Goal: Task Accomplishment & Management: Use online tool/utility

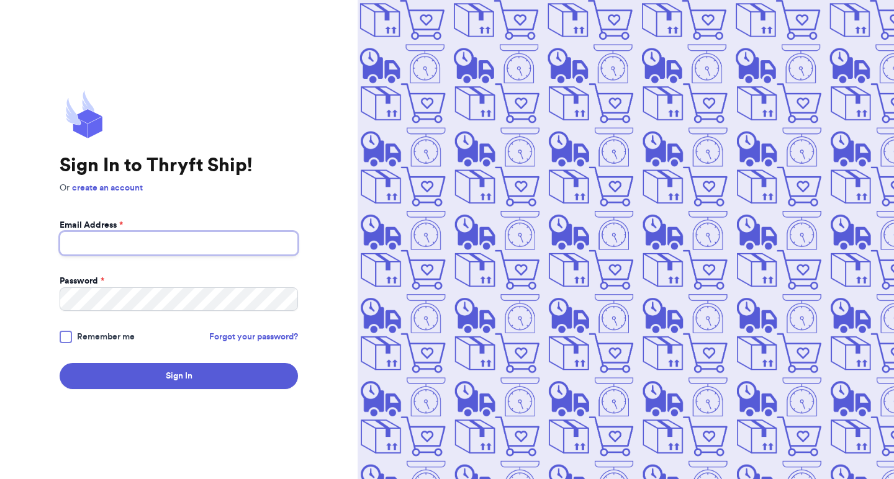
type input "[EMAIL_ADDRESS][DOMAIN_NAME]"
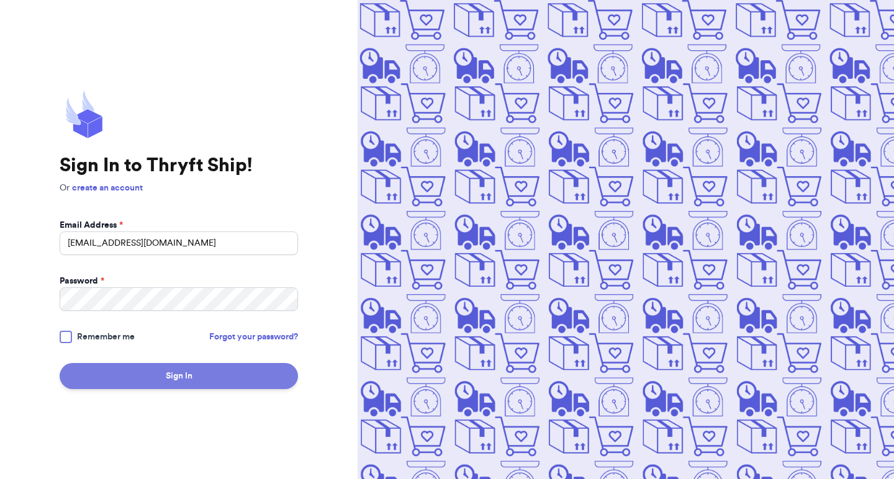
click at [162, 372] on button "Sign In" at bounding box center [179, 376] width 238 height 26
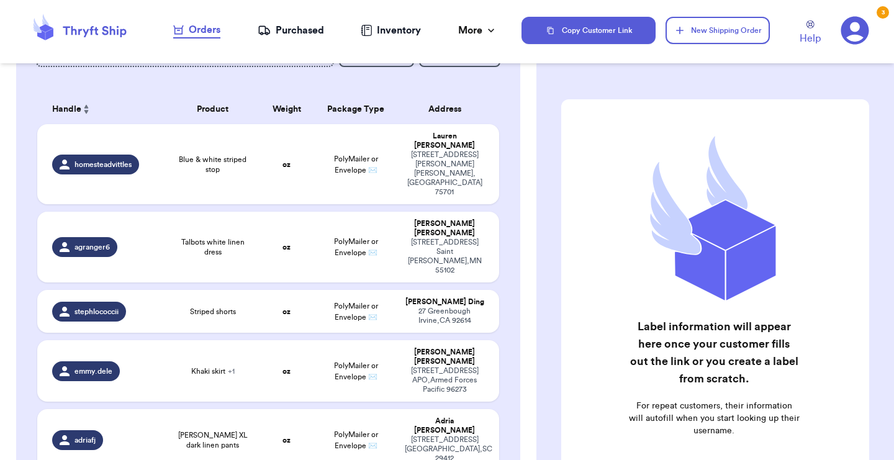
scroll to position [330, 0]
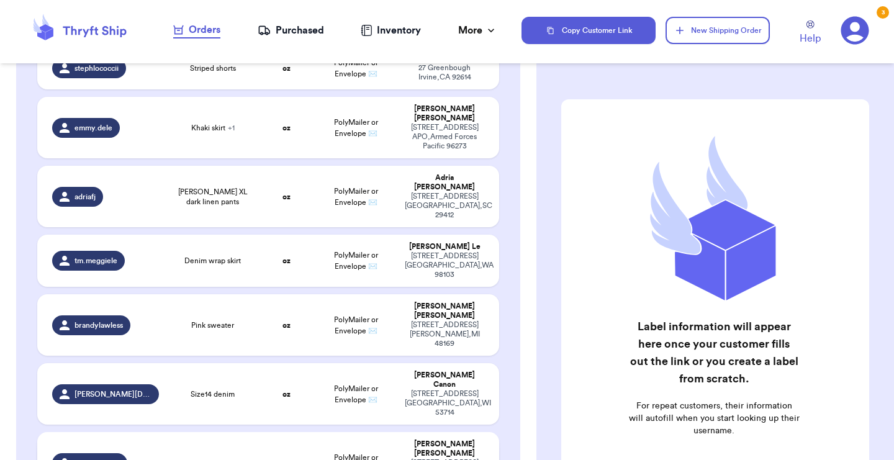
click at [233, 432] on td "blue cotton overshirt" at bounding box center [212, 462] width 92 height 61
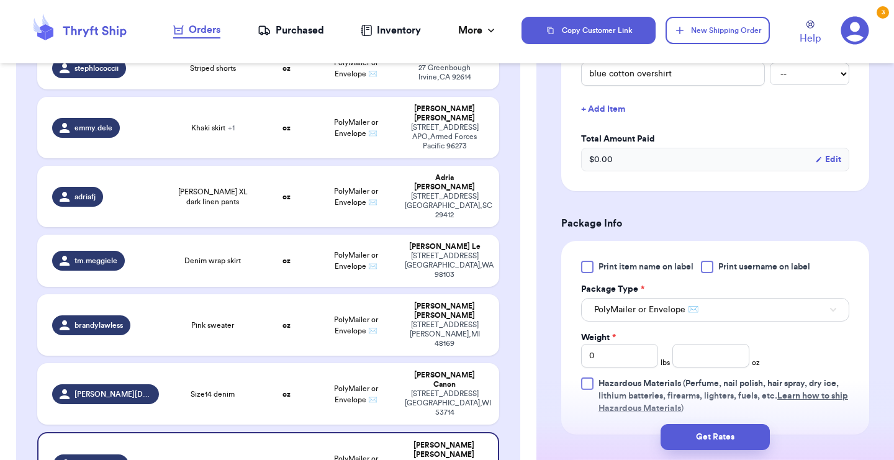
scroll to position [351, 0]
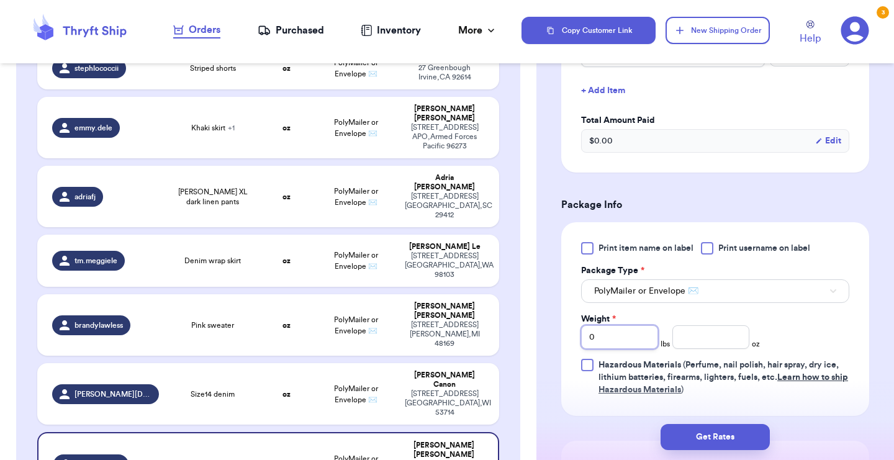
click at [619, 338] on input "0" at bounding box center [619, 337] width 77 height 24
click at [674, 294] on span "PolyMailer or Envelope ✉️" at bounding box center [646, 291] width 104 height 12
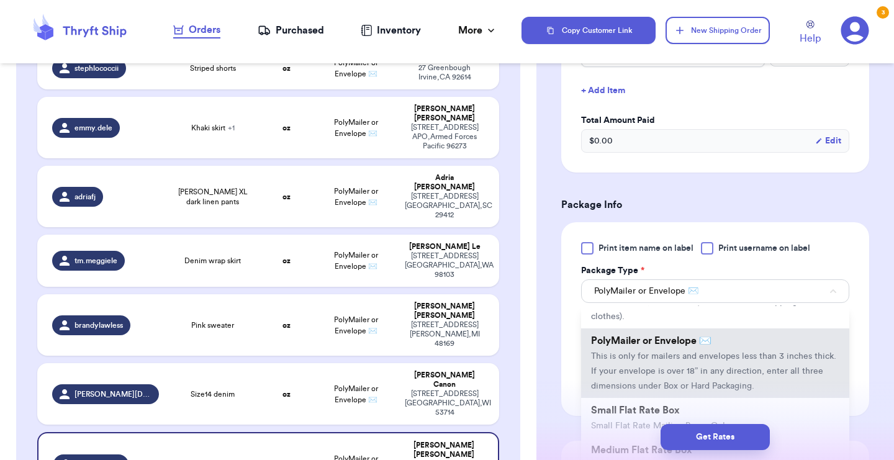
scroll to position [76, 0]
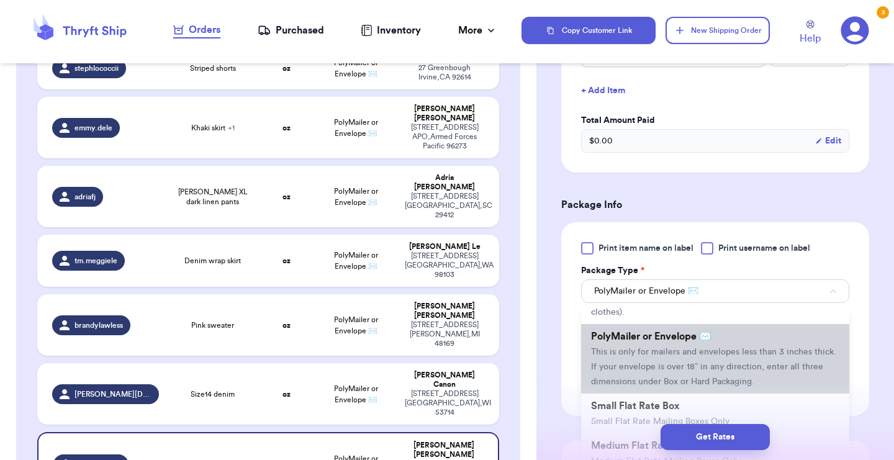
click at [688, 363] on li "PolyMailer or Envelope ✉️ This is only for mailers and envelopes less than 3 in…" at bounding box center [715, 359] width 268 height 70
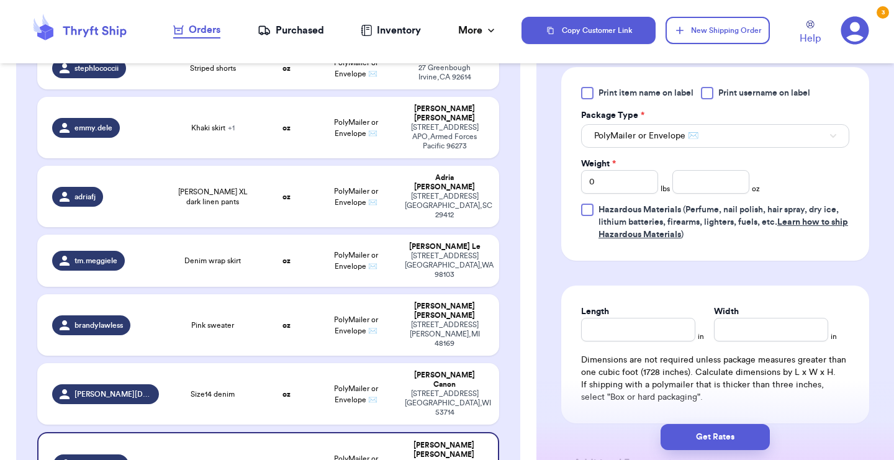
scroll to position [505, 0]
click at [639, 332] on input "Length" at bounding box center [638, 331] width 114 height 24
click at [618, 185] on input "0" at bounding box center [619, 183] width 77 height 24
type input "15"
type input "15.6"
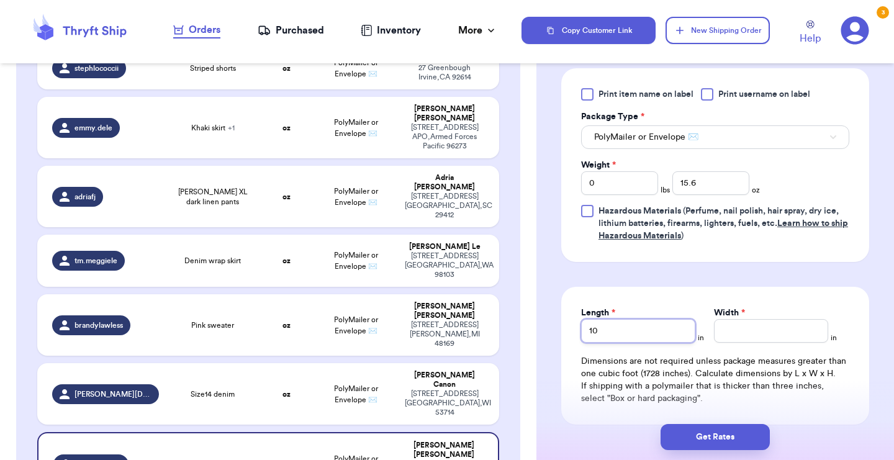
type input "10"
click at [713, 435] on button "Get Rates" at bounding box center [714, 437] width 109 height 26
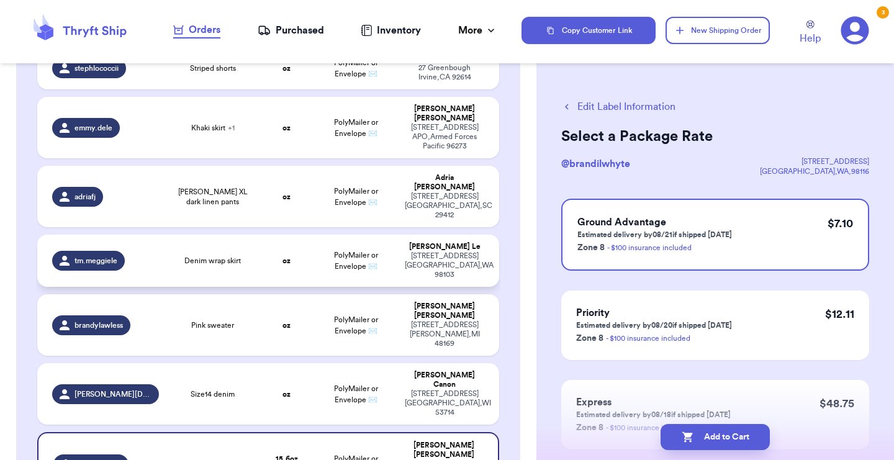
scroll to position [648, 0]
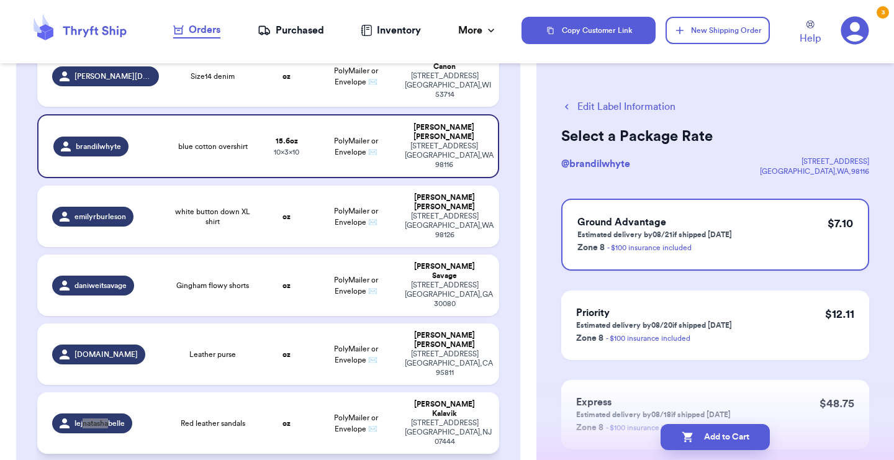
click at [326, 392] on td "PolyMailer or Envelope ✉️" at bounding box center [355, 422] width 83 height 61
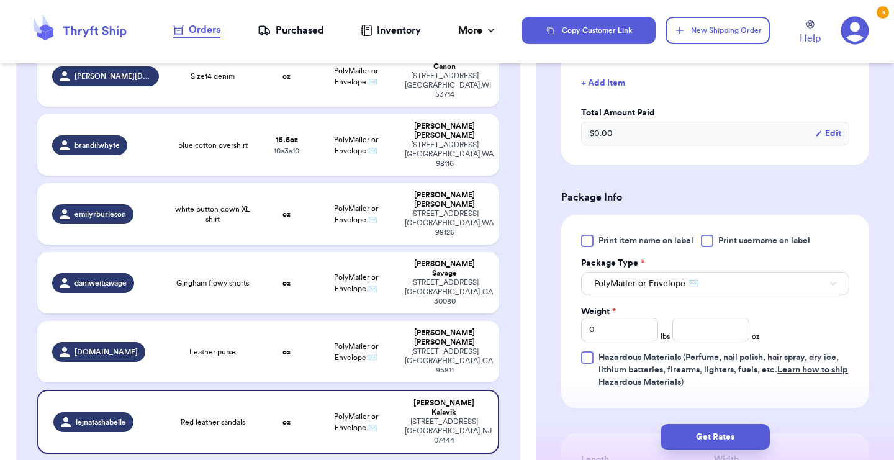
scroll to position [384, 0]
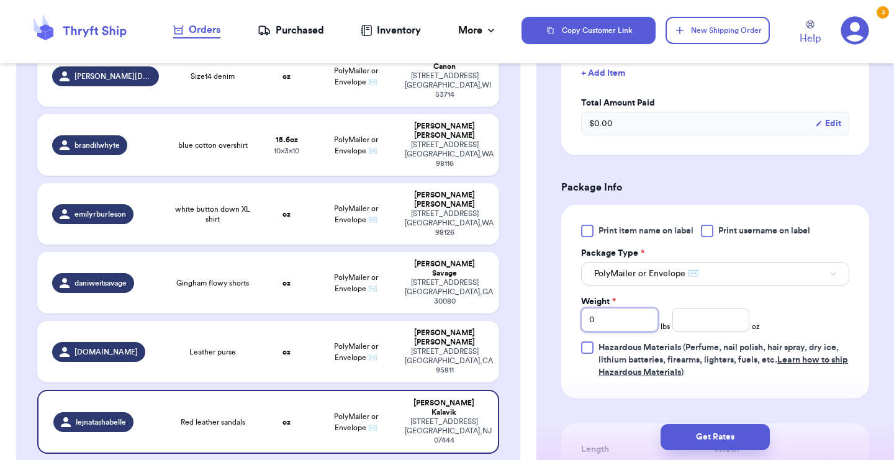
click at [629, 308] on input "0" at bounding box center [619, 320] width 77 height 24
type input "01"
type input "14"
type input "14.3"
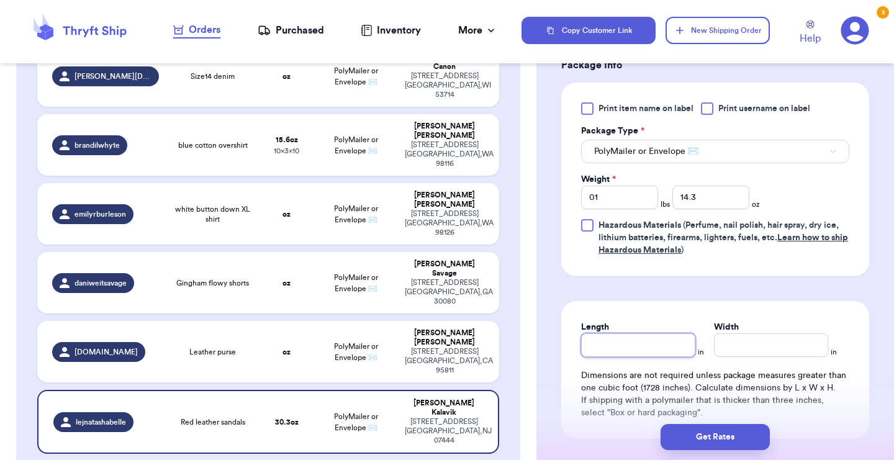
scroll to position [513, 0]
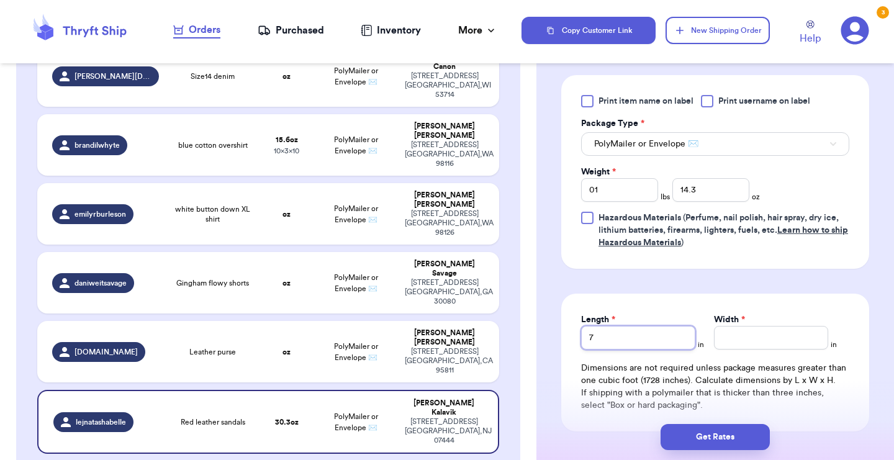
type input "7"
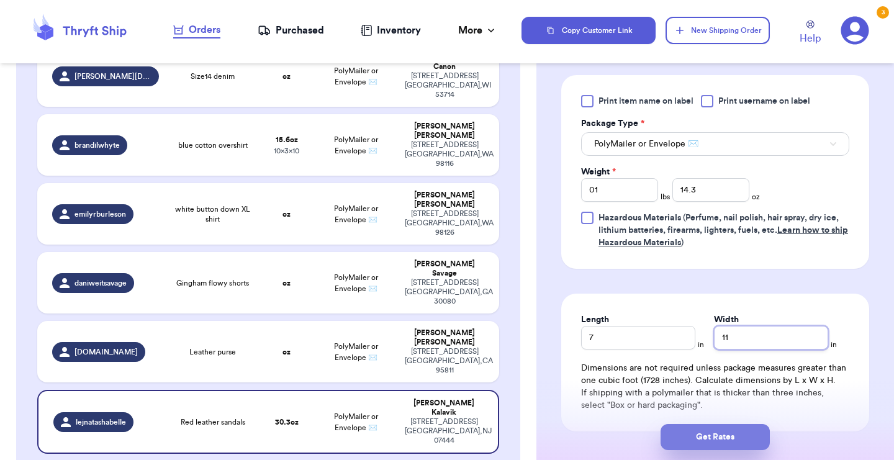
type input "11"
click at [713, 443] on button "Get Rates" at bounding box center [714, 437] width 109 height 26
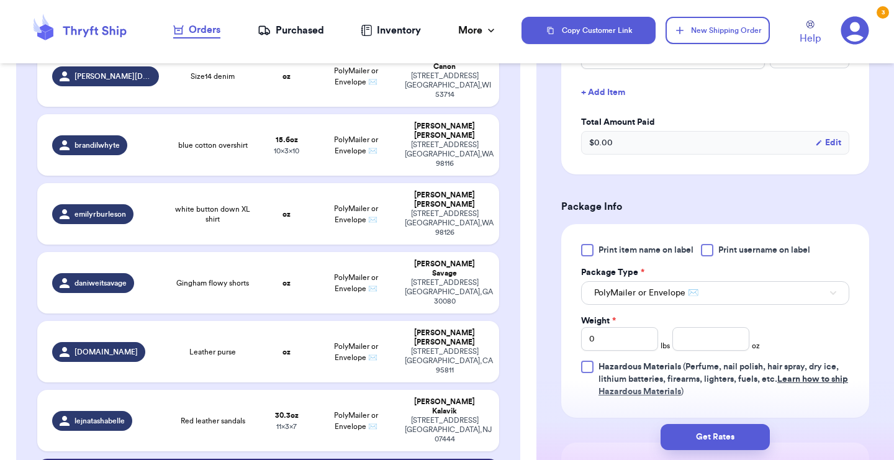
scroll to position [351, 0]
click at [618, 345] on input "0" at bounding box center [619, 338] width 77 height 24
type input "01"
type input "7"
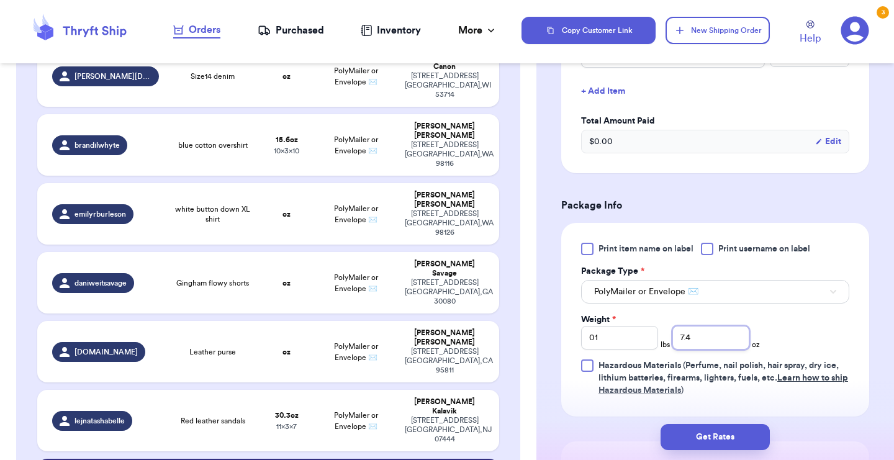
type input "7.4"
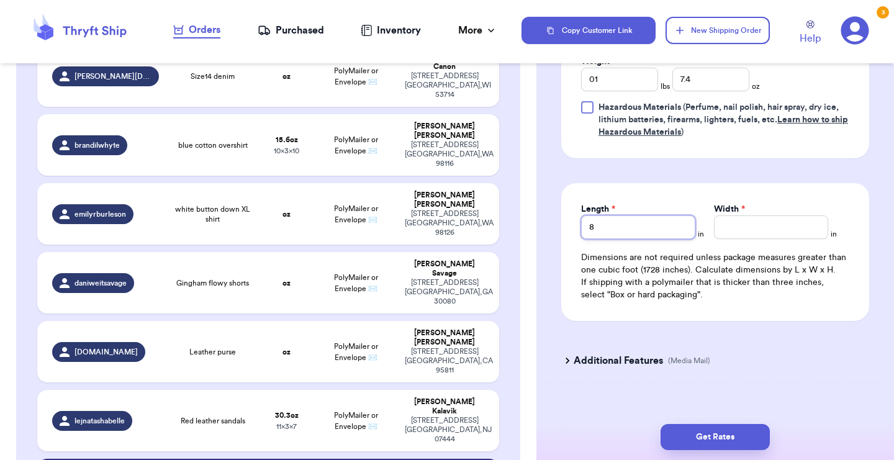
type input "8"
type input "9"
click at [389, 321] on td "PolyMailer or Envelope ✉️" at bounding box center [355, 351] width 83 height 61
type input "Leather purse"
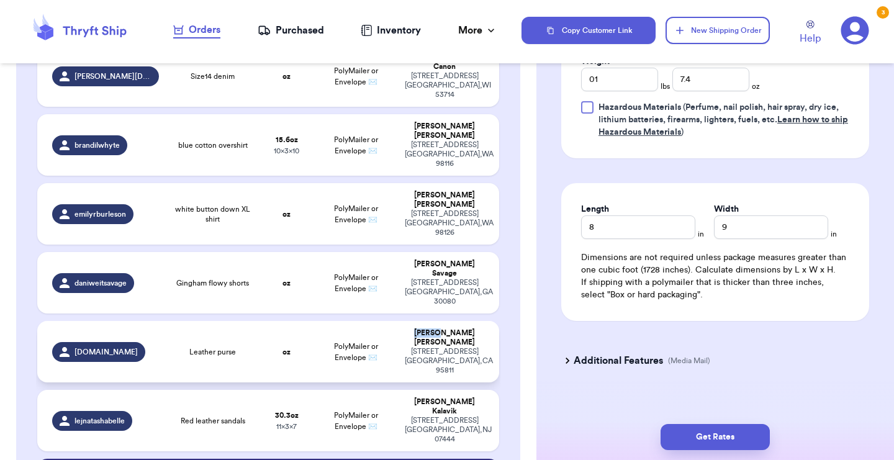
type input "0"
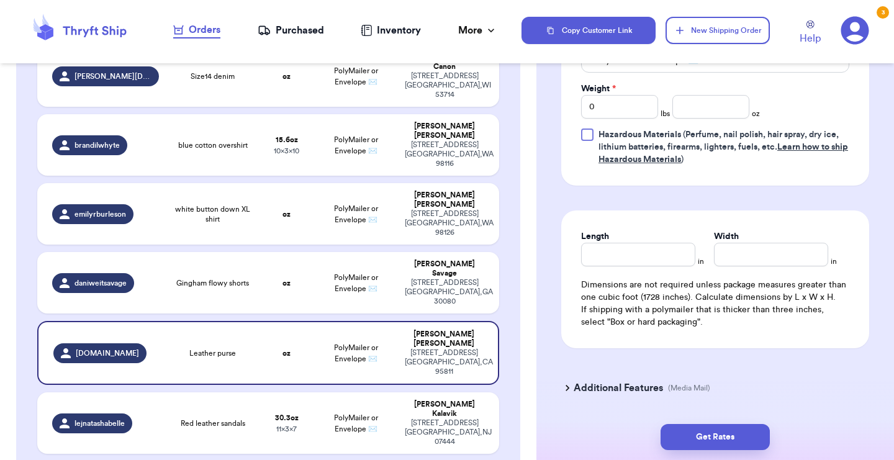
scroll to position [572, 0]
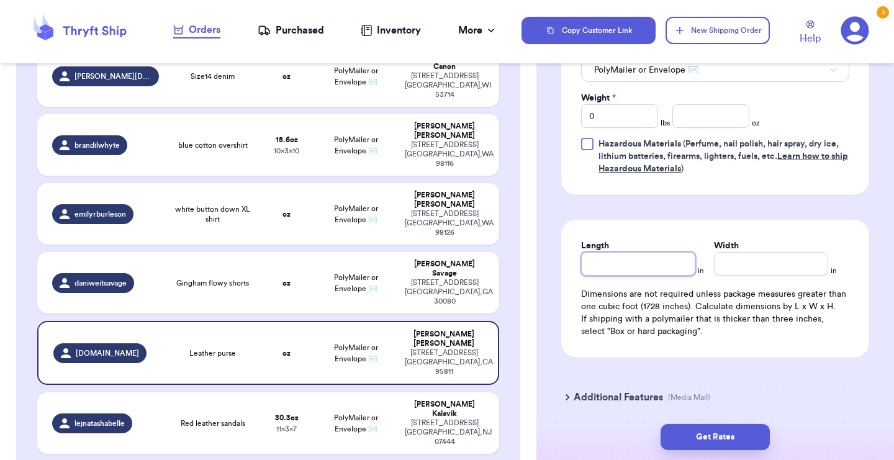
click at [601, 268] on input "Length" at bounding box center [638, 264] width 114 height 24
type input "1"
type input "13"
type input "1"
type input "10"
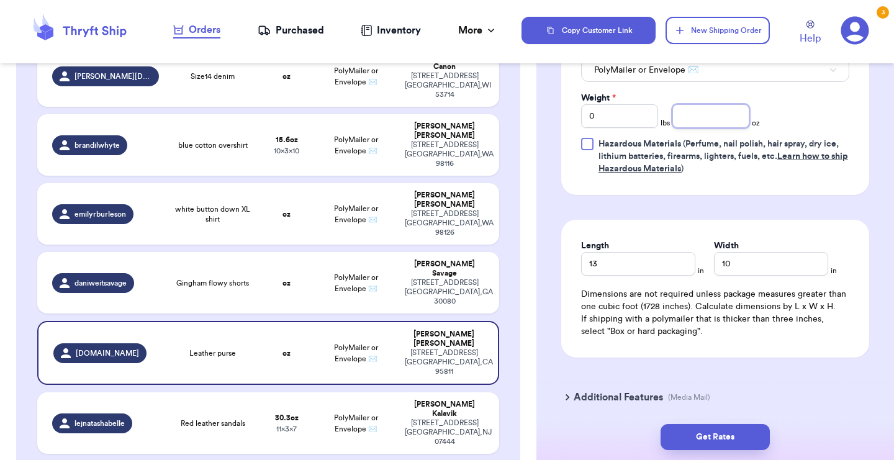
click at [713, 116] on input "number" at bounding box center [710, 116] width 77 height 24
click at [612, 115] on input "0" at bounding box center [619, 116] width 77 height 24
type input "01"
click at [687, 121] on input "number" at bounding box center [710, 116] width 77 height 24
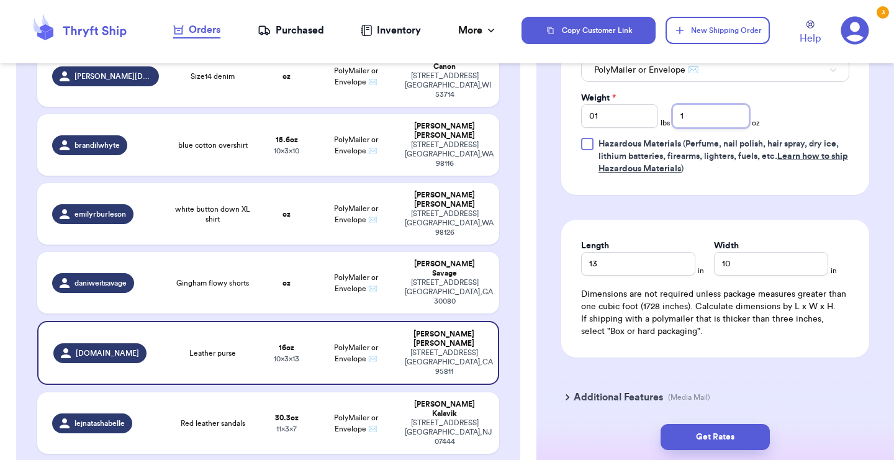
type input "13"
type input "13.4"
click at [539, 205] on div "Shipping Information Delete Label Customer Info Instagram Handle: afterthedis.c…" at bounding box center [715, 5] width 358 height 1007
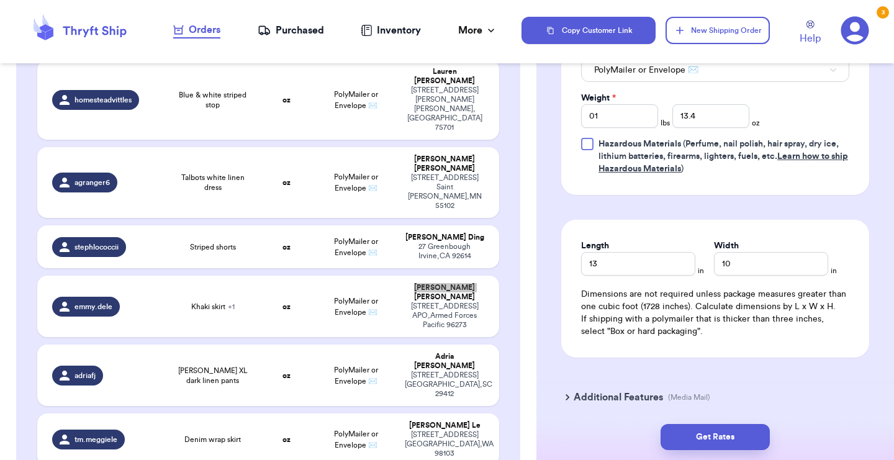
scroll to position [472, 0]
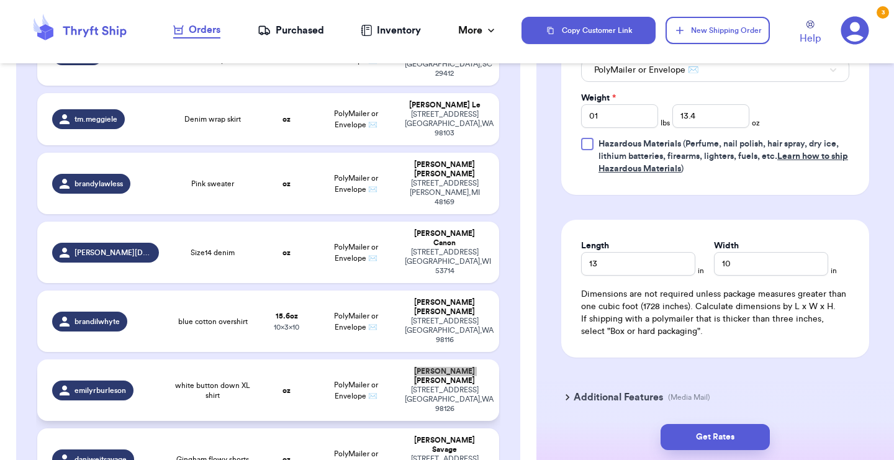
click at [402, 359] on td "Emily Burleson-Williams 3804 33rd Ave SW Seattle , WA 98126" at bounding box center [448, 389] width 102 height 61
type input "white button down XL shirt"
type input "0"
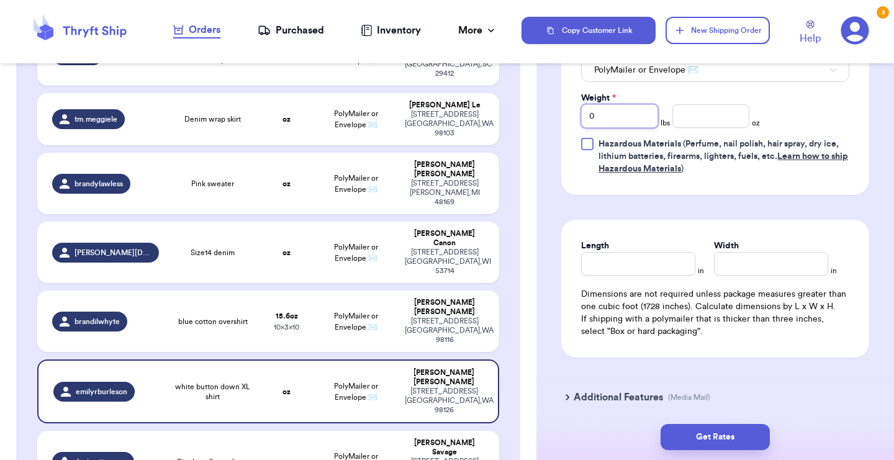
click at [621, 119] on input "0" at bounding box center [619, 116] width 77 height 24
click at [695, 117] on input "number" at bounding box center [710, 116] width 77 height 24
type input "11"
type input "11.8"
type input "7"
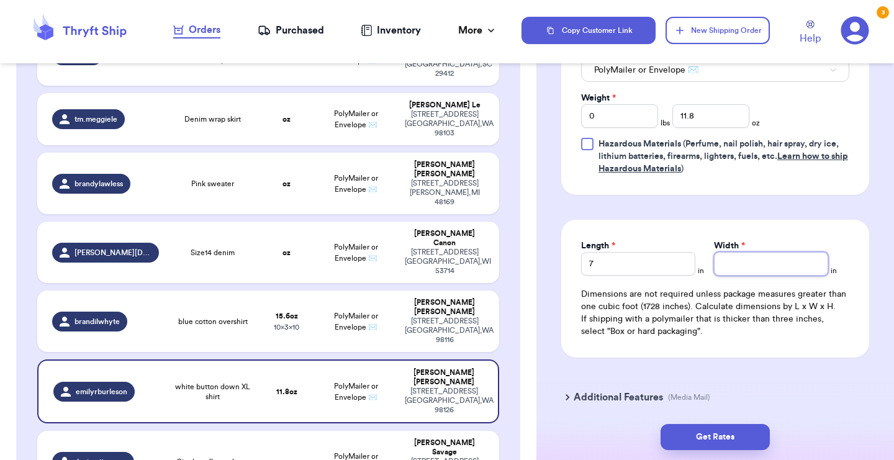
type input "8"
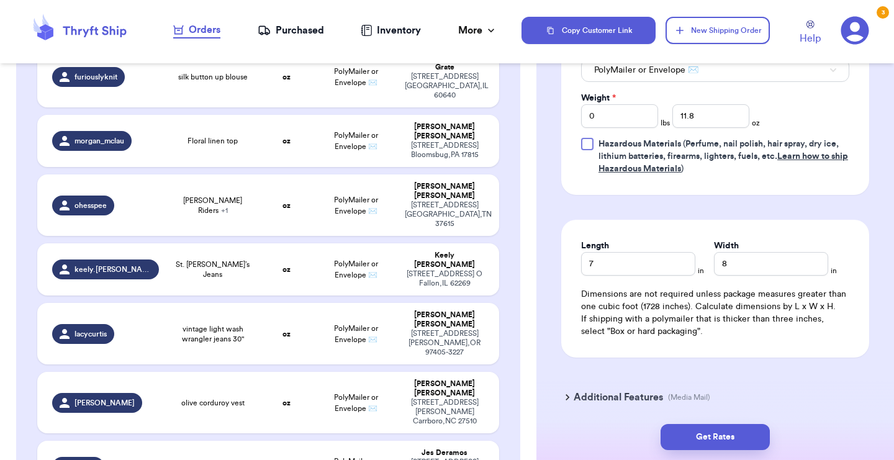
scroll to position [261, 0]
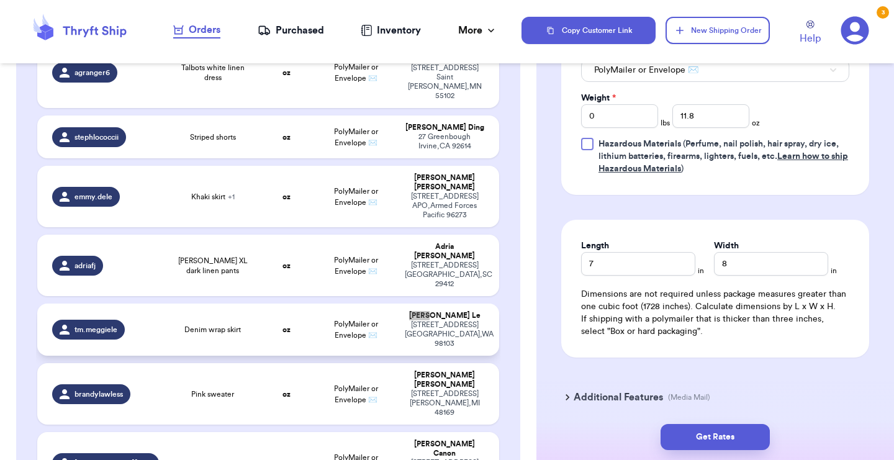
click at [392, 304] on td "PolyMailer or Envelope ✉️" at bounding box center [355, 330] width 83 height 52
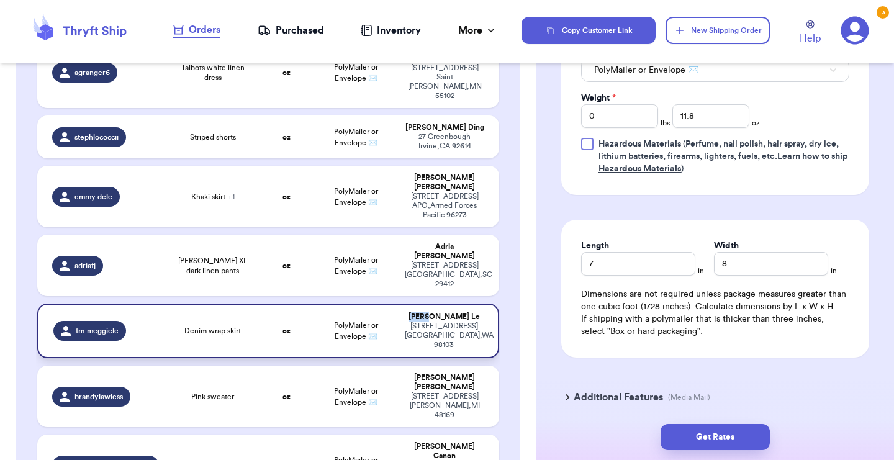
type input "Denim wrap skirt"
click at [635, 128] on input "0" at bounding box center [619, 116] width 77 height 24
type input "01"
type input "1"
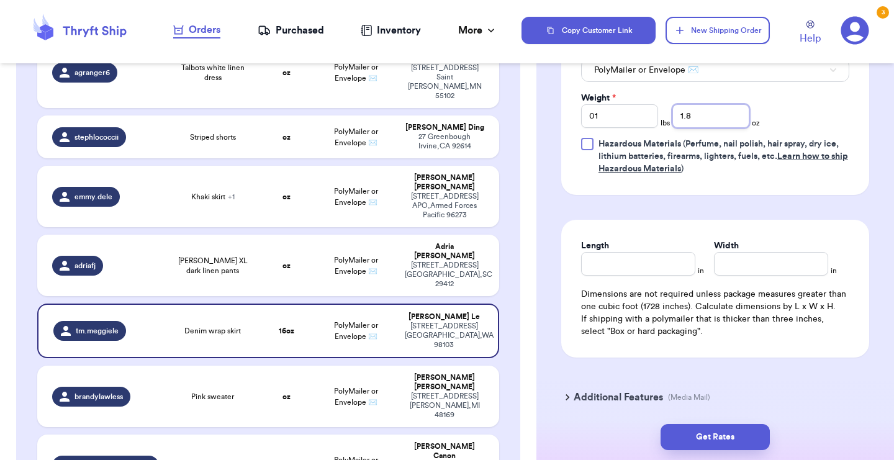
type input "1.8"
type input "5"
type input "1"
type input "9"
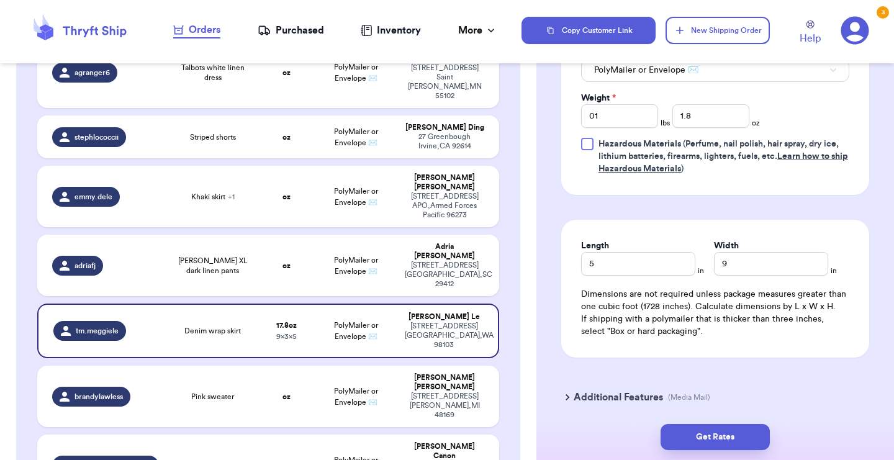
scroll to position [543, 0]
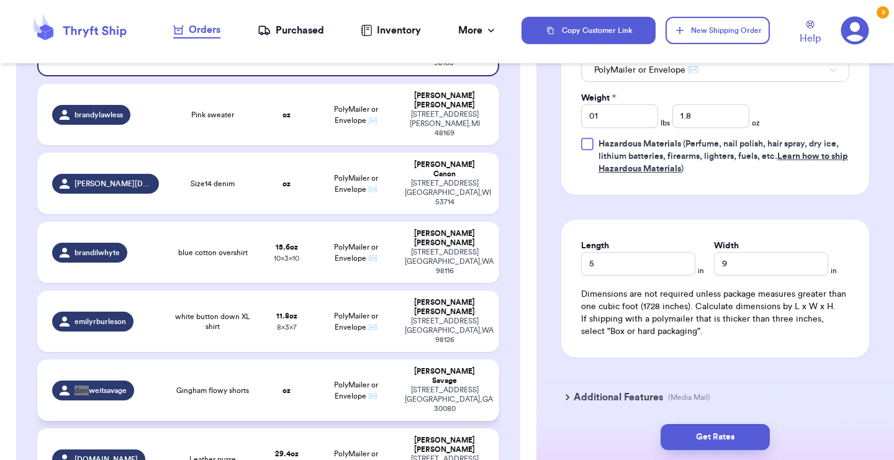
click at [395, 359] on td "PolyMailer or Envelope ✉️" at bounding box center [355, 389] width 83 height 61
type input "Gingham flowy shorts"
type input "0"
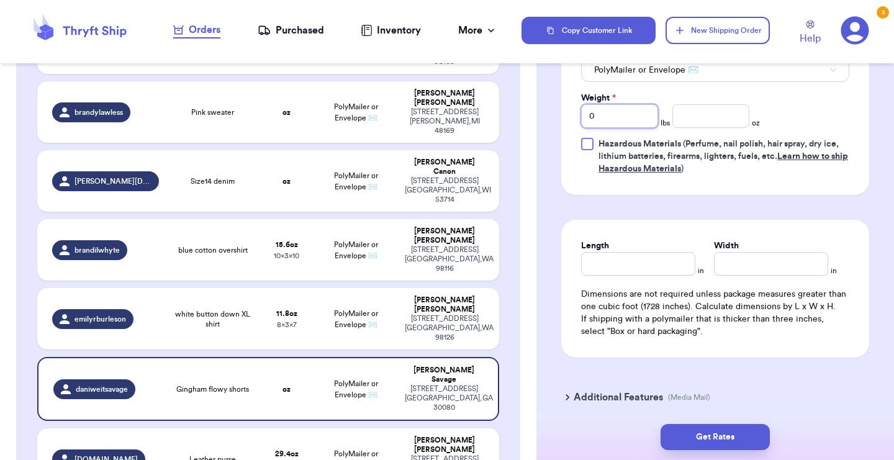
click at [613, 114] on input "0" at bounding box center [619, 116] width 77 height 24
click at [700, 117] on input "number" at bounding box center [710, 116] width 77 height 24
type input "6"
click at [592, 269] on input "Length" at bounding box center [638, 264] width 114 height 24
type input "5"
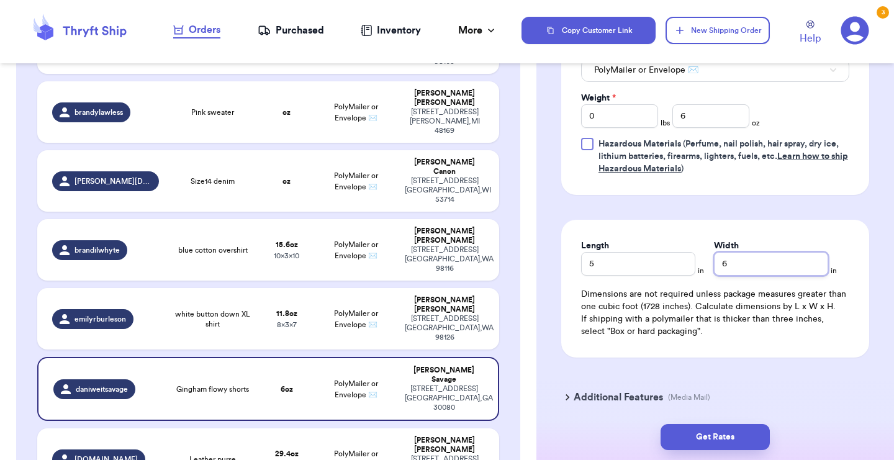
type input "6"
click at [557, 371] on div "Shipping Information Delete Label Customer Info Instagram Handle: daniweitsavag…" at bounding box center [715, 5] width 358 height 1007
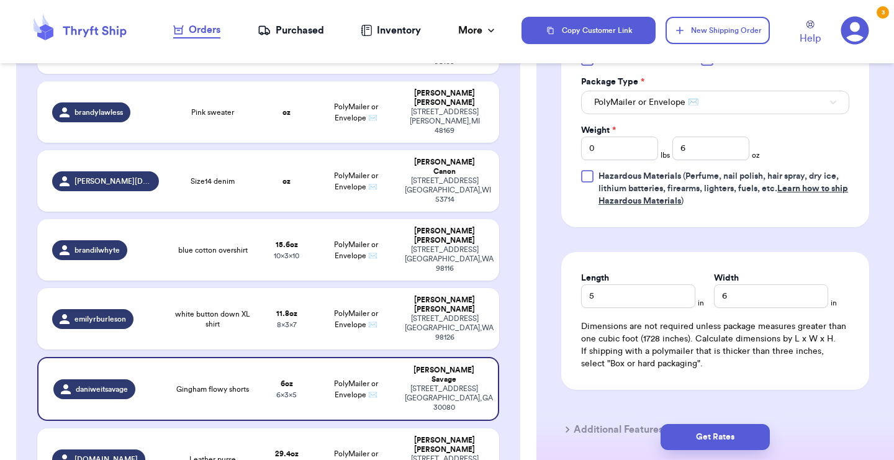
scroll to position [534, 0]
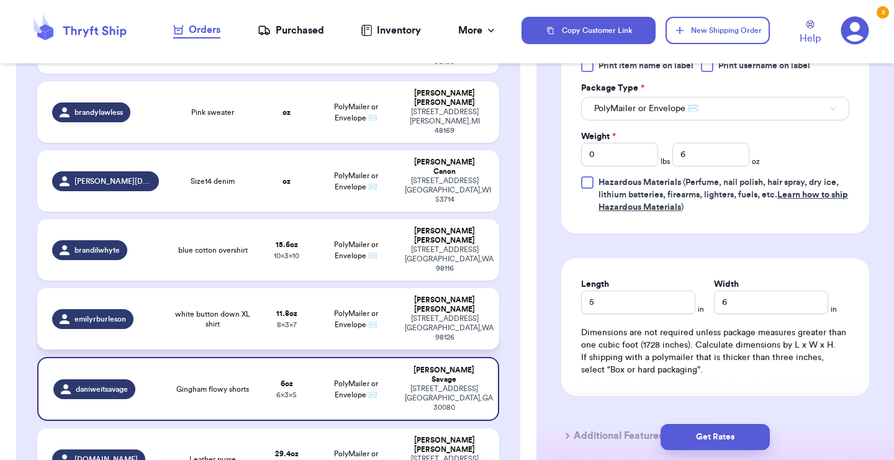
click at [312, 288] on td "11.8 oz 8 x 3 x 7" at bounding box center [286, 318] width 55 height 61
type input "white button down XL shirt"
type input "11.8"
type input "7"
type input "8"
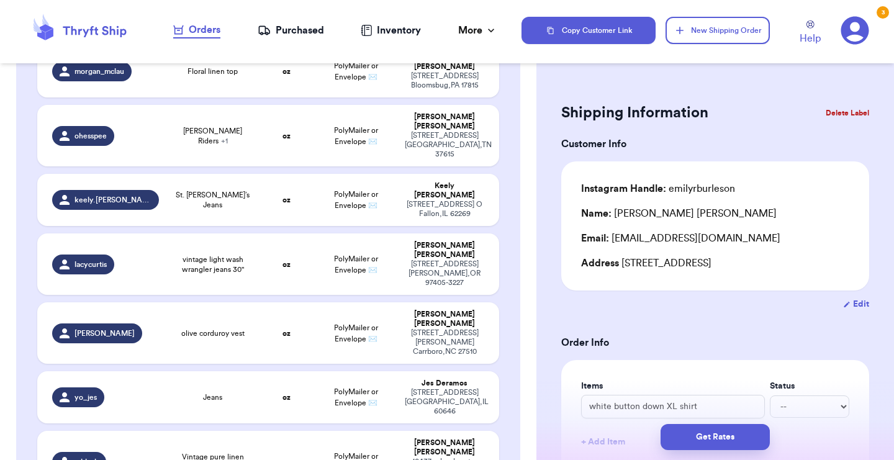
scroll to position [9, 0]
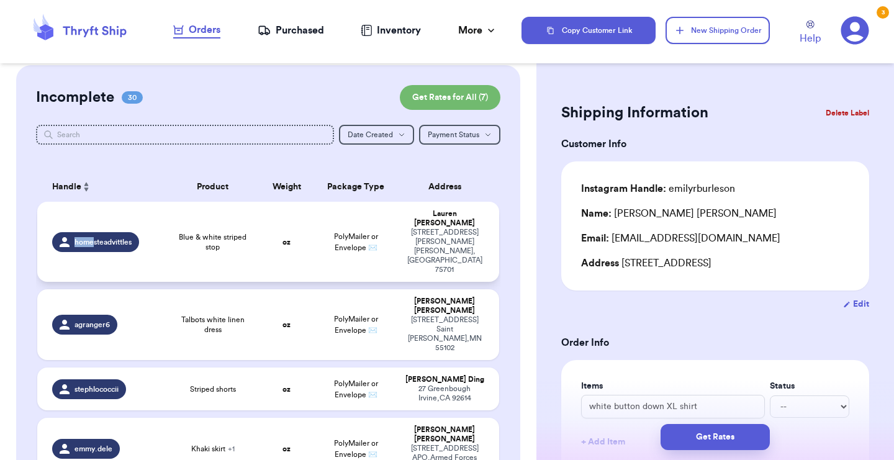
click at [417, 231] on div "2201 Old Bullard Rd Tyler , TX 75701" at bounding box center [444, 251] width 79 height 47
type input "Blue & white striped stop"
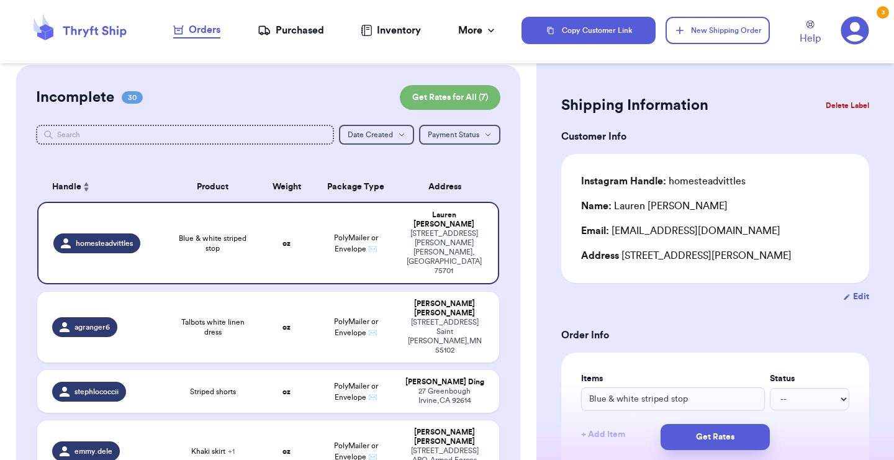
scroll to position [8, 0]
click at [394, 223] on td "PolyMailer or Envelope ✉️" at bounding box center [355, 243] width 83 height 83
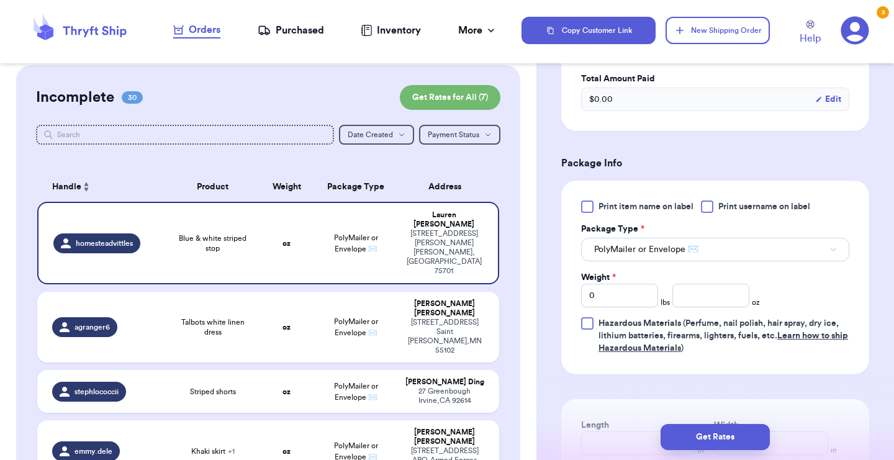
scroll to position [398, 0]
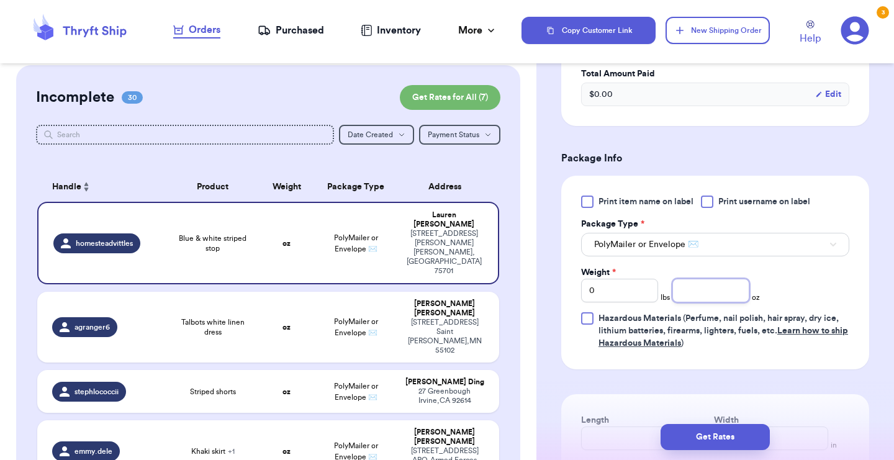
click at [706, 299] on input "number" at bounding box center [710, 291] width 77 height 24
type input "10"
type input "10.9"
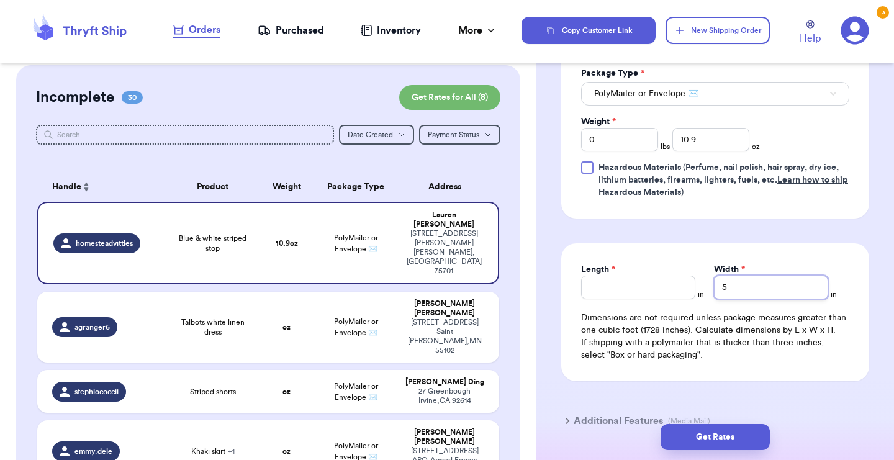
scroll to position [554, 0]
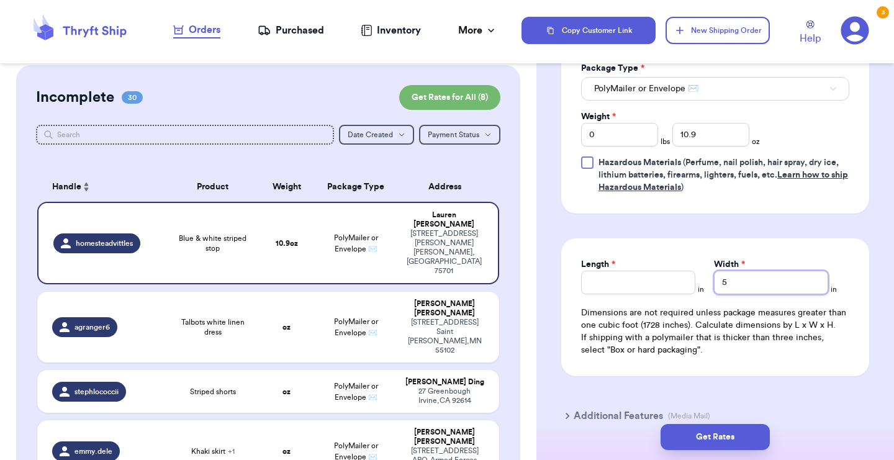
type input "5"
click at [606, 290] on input "Length *" at bounding box center [638, 283] width 114 height 24
type input "9"
type input "8"
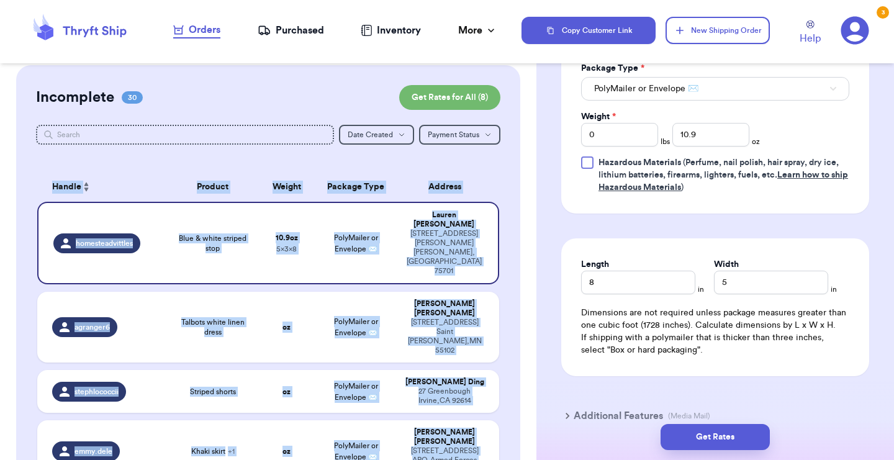
click at [544, 230] on div "Shipping Information Delete Label Customer Info Instagram Handle: homesteadvitt…" at bounding box center [715, 24] width 358 height 1007
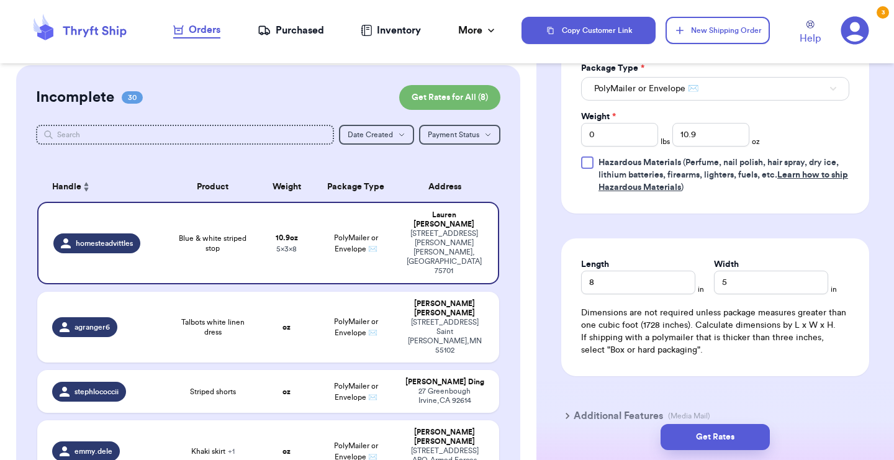
click at [396, 420] on td "PolyMailer or Envelope ✉️" at bounding box center [355, 450] width 83 height 61
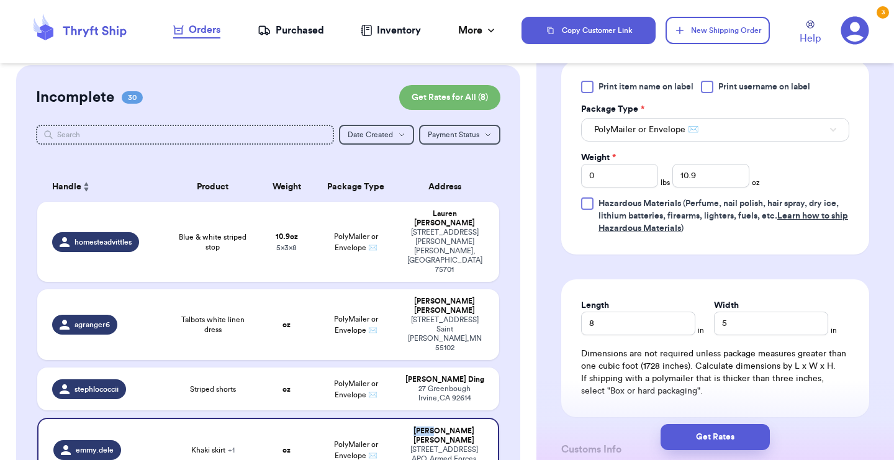
type input "Khaki skirt"
click at [636, 187] on input "0" at bounding box center [619, 176] width 77 height 24
click at [710, 187] on input "number" at bounding box center [710, 176] width 77 height 24
type input "14"
type input "14.4"
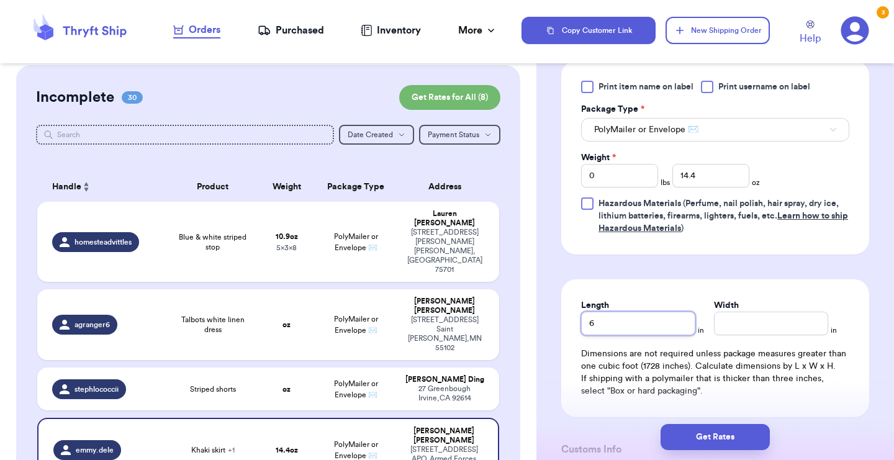
type input "6"
type input "7"
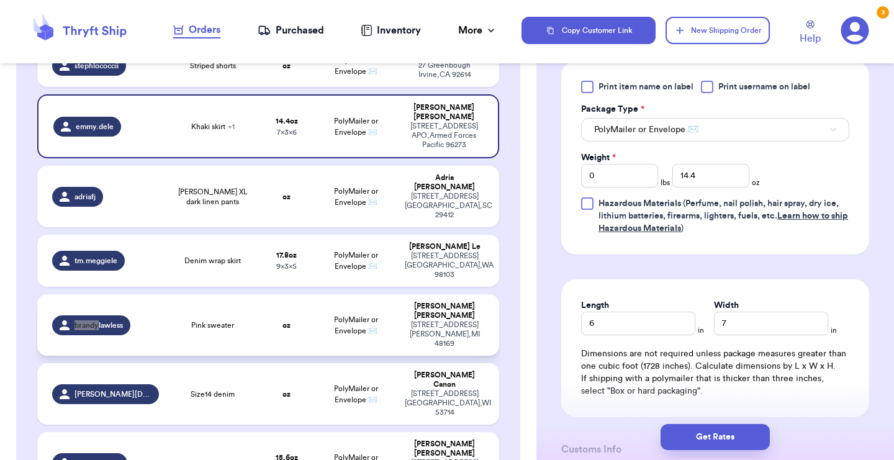
click at [382, 294] on td "PolyMailer or Envelope ✉️" at bounding box center [355, 324] width 83 height 61
type input "Pink sweater"
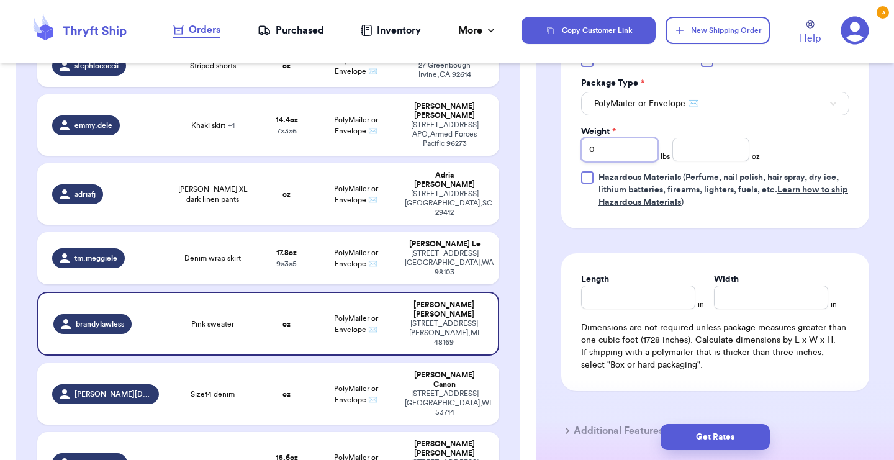
click at [628, 140] on input "0" at bounding box center [619, 150] width 77 height 24
type input "01"
click at [721, 138] on input "number" at bounding box center [710, 150] width 77 height 24
type input ".9"
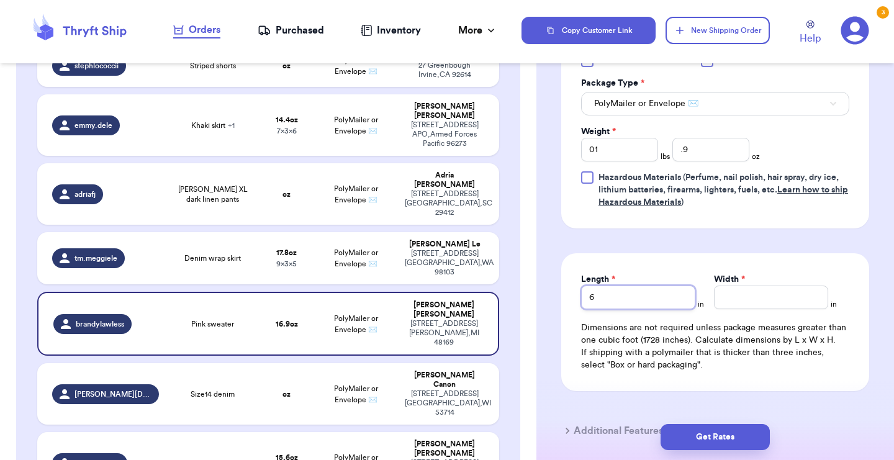
type input "6"
type input "10"
click at [395, 363] on td "PolyMailer or Envelope ✉️" at bounding box center [355, 393] width 83 height 61
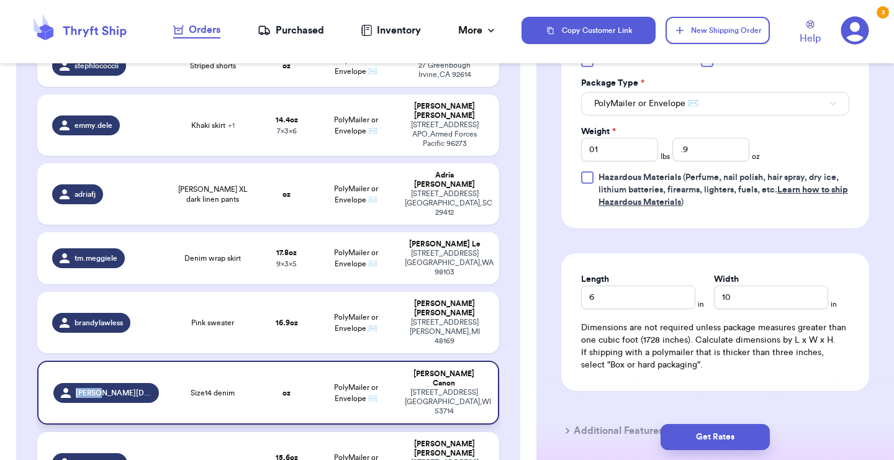
type input "Size14 denim"
type input "0"
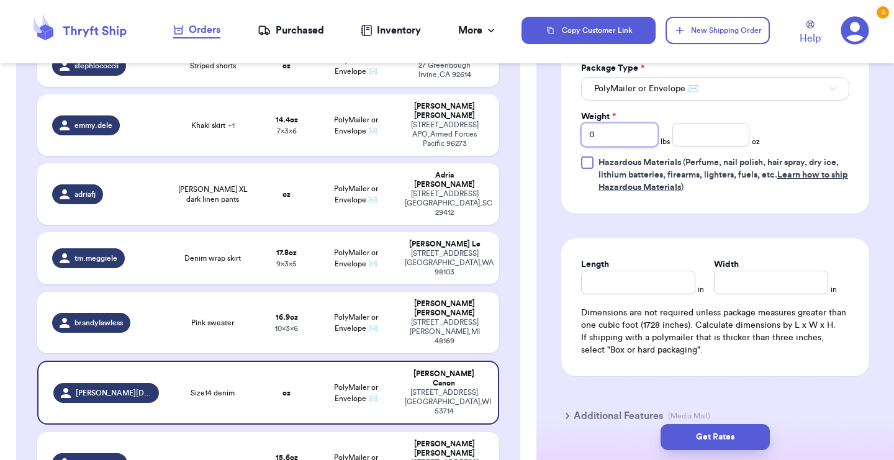
click at [613, 133] on input "0" at bounding box center [619, 135] width 77 height 24
type input "01"
type input "13"
type input "13.8"
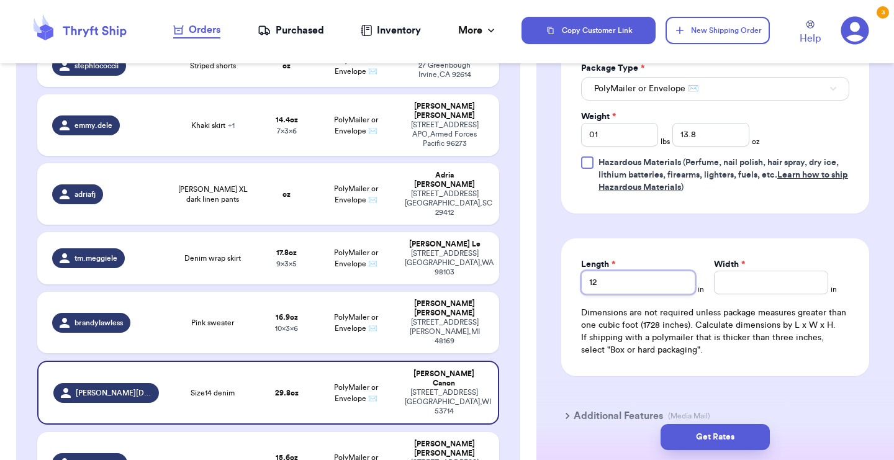
type input "12"
click at [543, 372] on div "Shipping Information Delete Label Customer Info Instagram Handle: sophia.canon …" at bounding box center [715, 24] width 358 height 1007
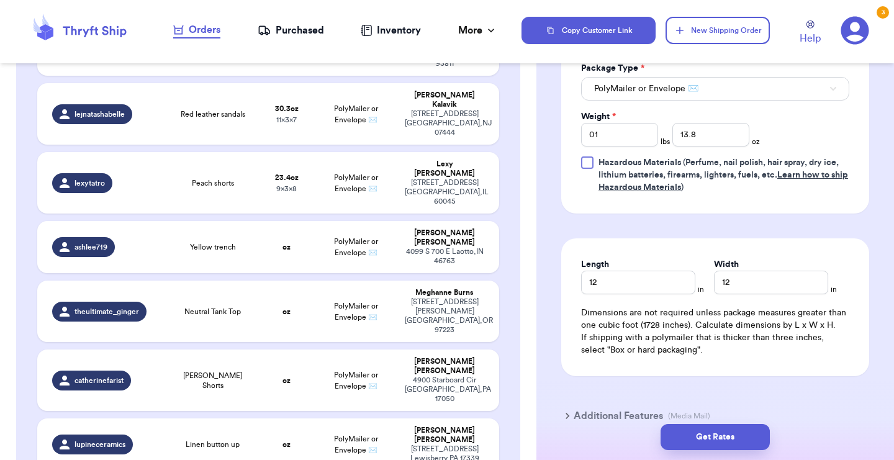
type input "silk button up blouse"
type input "0"
click at [629, 142] on input "0" at bounding box center [619, 135] width 77 height 24
click at [720, 124] on div "Weight * 0 lbs oz" at bounding box center [670, 128] width 179 height 36
click at [716, 133] on input "number" at bounding box center [710, 135] width 77 height 24
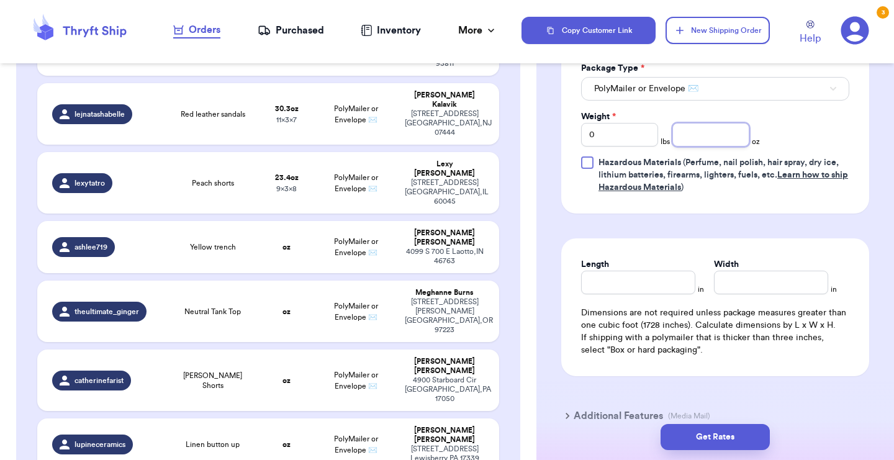
type input "2"
type input "2.5"
type input "4"
type input "6"
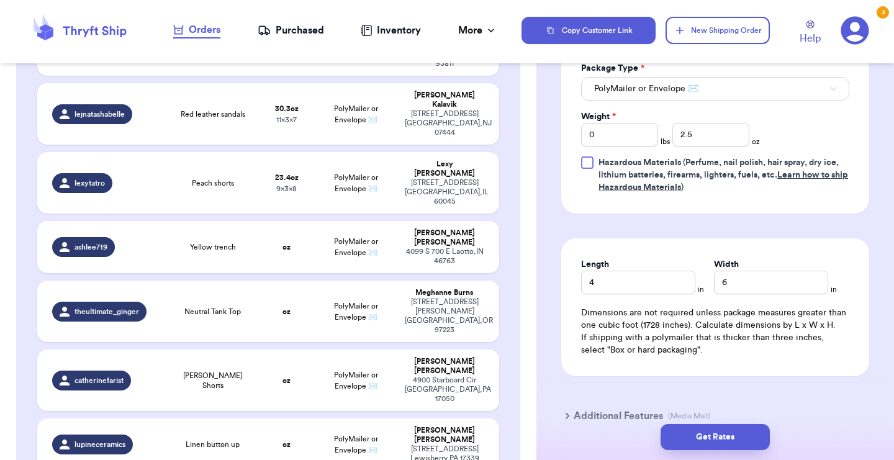
scroll to position [110, 0]
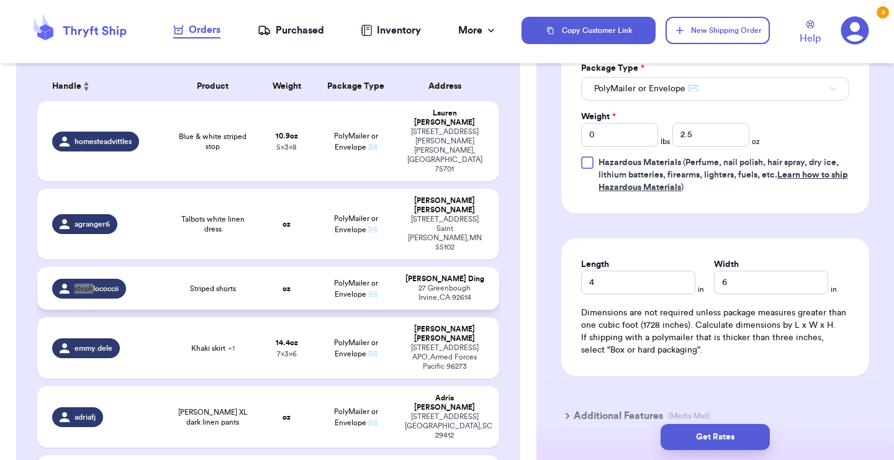
click at [318, 267] on td "PolyMailer or Envelope ✉️" at bounding box center [355, 288] width 83 height 43
type input "Striped shorts"
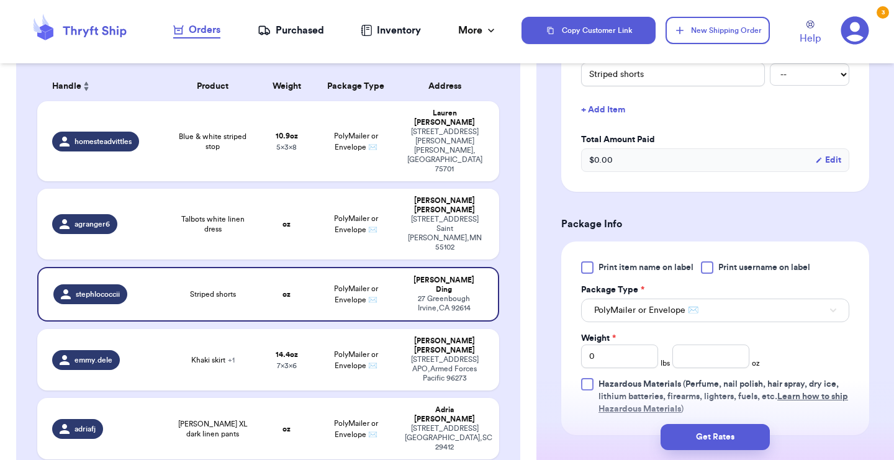
scroll to position [341, 0]
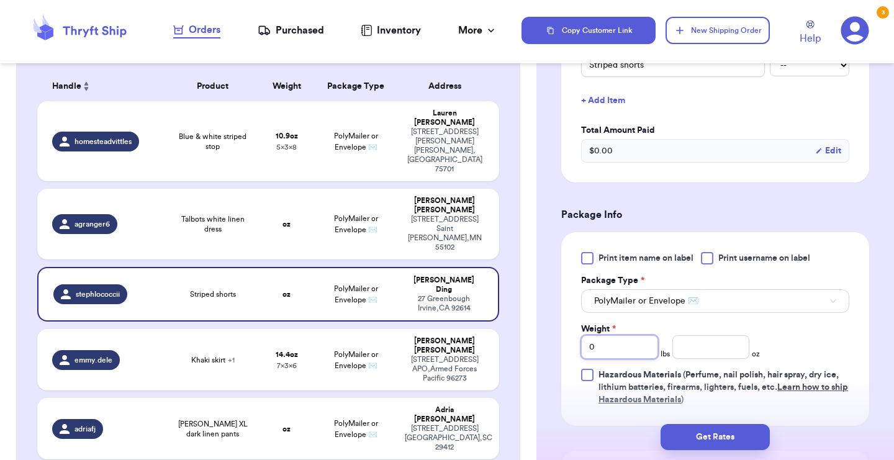
click at [627, 357] on input "0" at bounding box center [619, 347] width 77 height 24
click at [687, 349] on input "number" at bounding box center [710, 347] width 77 height 24
type input "4"
type input "4.6"
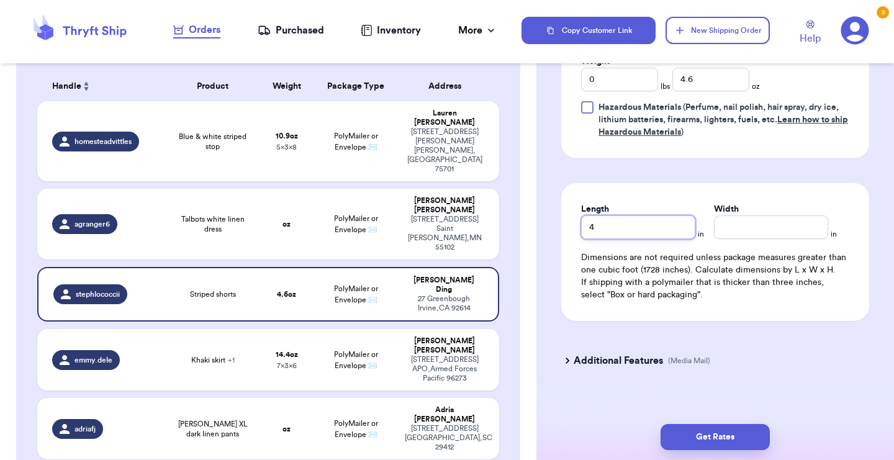
type input "4"
type input "6"
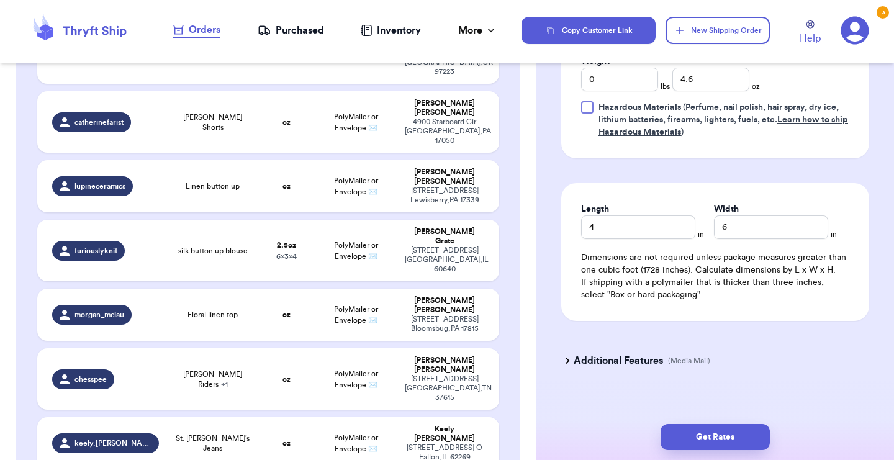
type input "olive corduroy vest"
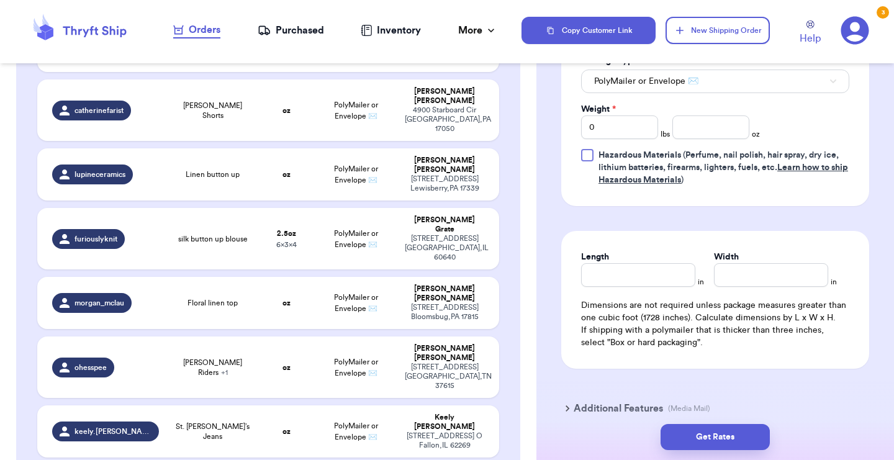
scroll to position [538, 0]
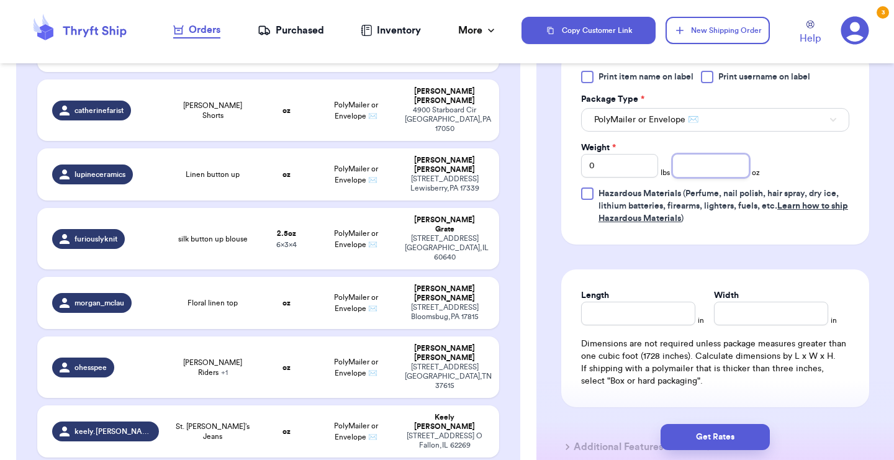
click at [703, 154] on input "number" at bounding box center [710, 166] width 77 height 24
type input "10"
type input "8"
click at [539, 187] on div "Shipping Information Delete Label Customer Info Instagram Handle: franklin_seek…" at bounding box center [715, 48] width 358 height 1022
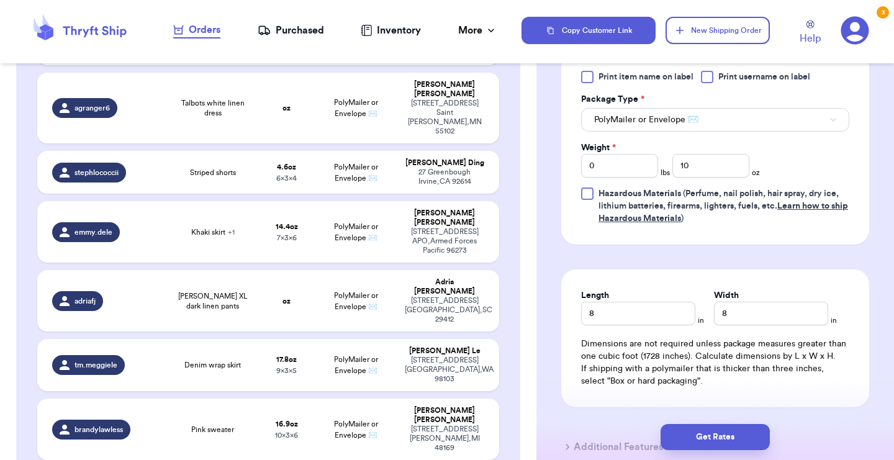
scroll to position [86, 0]
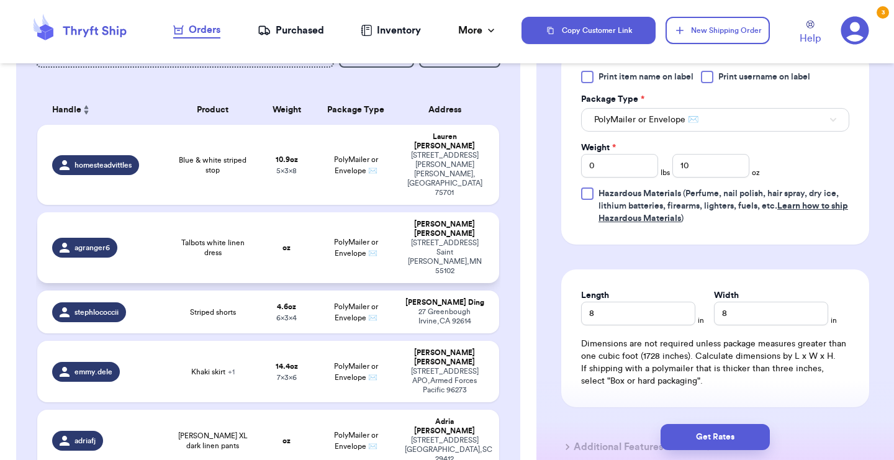
click at [395, 218] on td "PolyMailer or Envelope ✉️" at bounding box center [355, 247] width 83 height 71
type input "Talbots white linen dress"
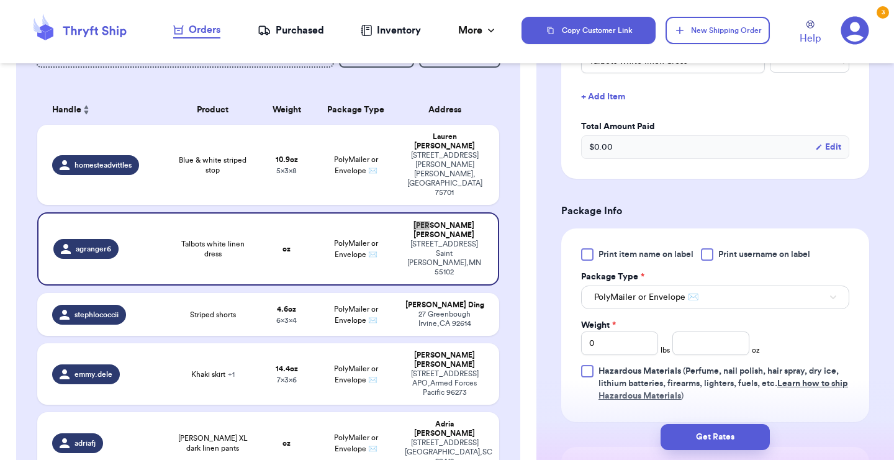
scroll to position [346, 0]
click at [611, 347] on input "0" at bounding box center [619, 342] width 77 height 24
click at [683, 353] on input "number" at bounding box center [710, 342] width 77 height 24
type input "10"
type input "10.9"
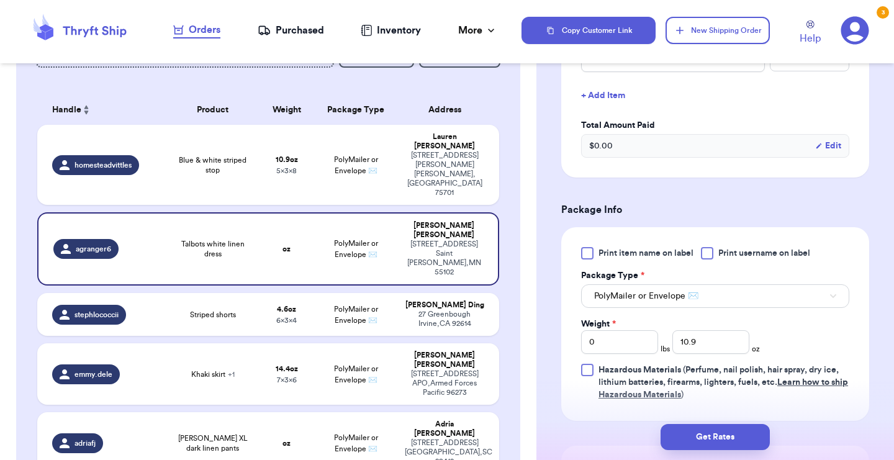
scroll to position [609, 0]
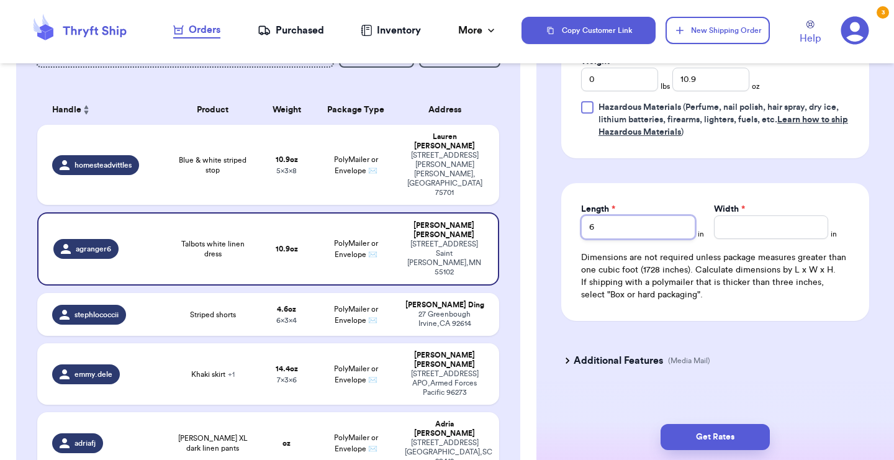
type input "6"
type input "8"
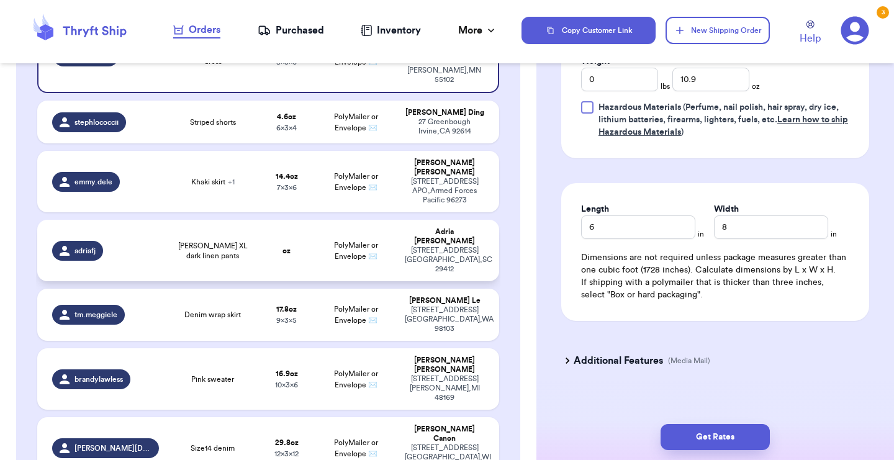
scroll to position [261, 0]
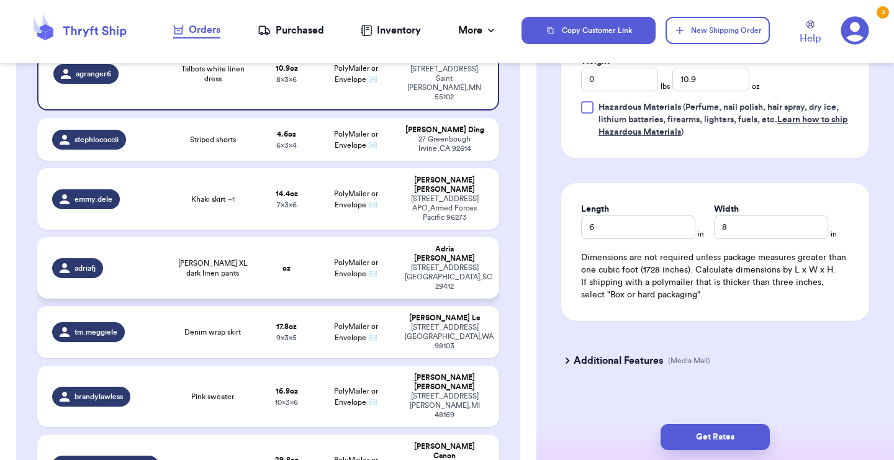
click at [381, 237] on td "PolyMailer or Envelope ✉️" at bounding box center [355, 267] width 83 height 61
type input "[PERSON_NAME] XL dark linen pants"
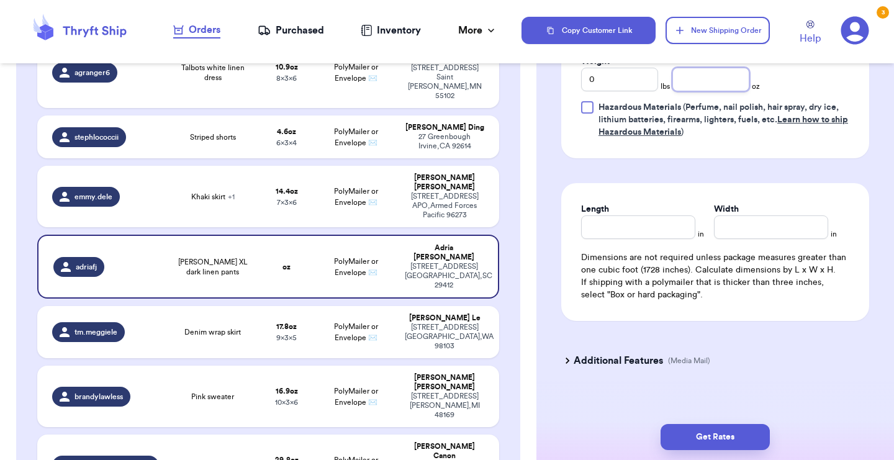
click at [712, 91] on input "number" at bounding box center [710, 80] width 77 height 24
type input "8"
type input "8.1"
type input "5"
type input "7"
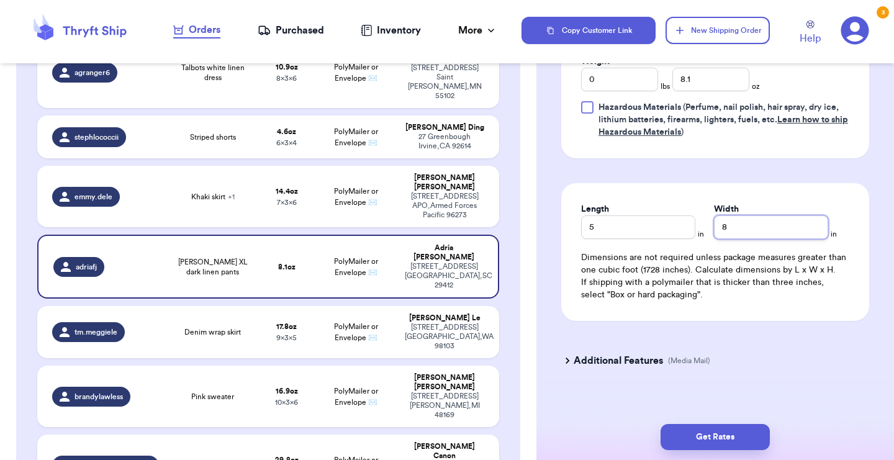
type input "8"
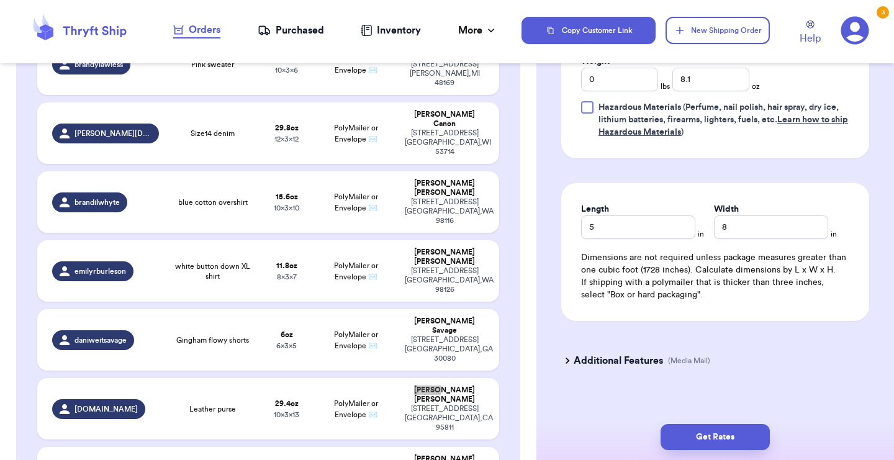
scroll to position [1325, 0]
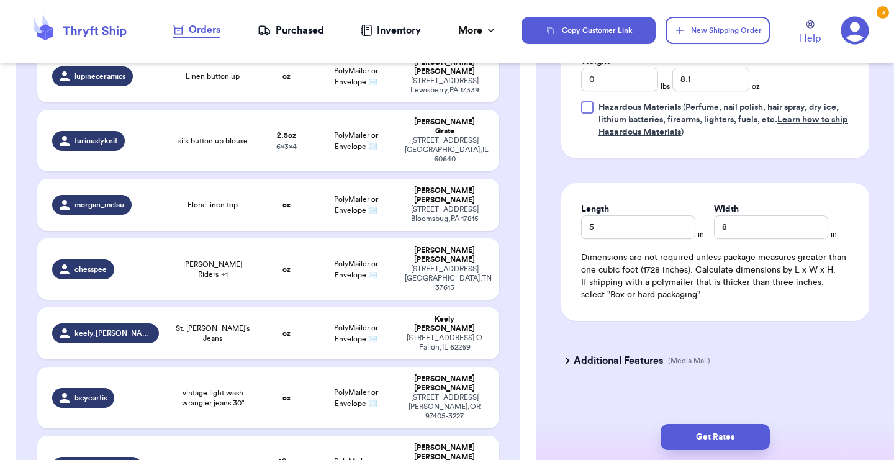
type input "Vintage pure linen button front blouze"
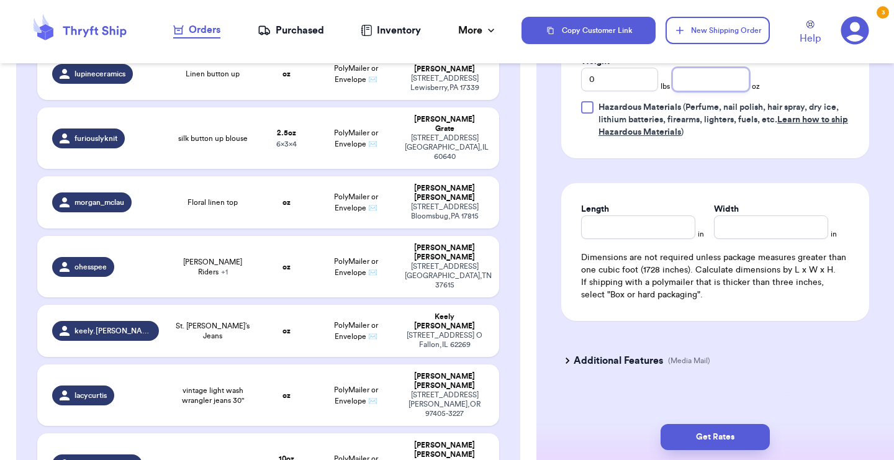
click at [703, 91] on input "number" at bounding box center [710, 80] width 77 height 24
type input "14"
type input "14.5"
type input "8"
type input "12"
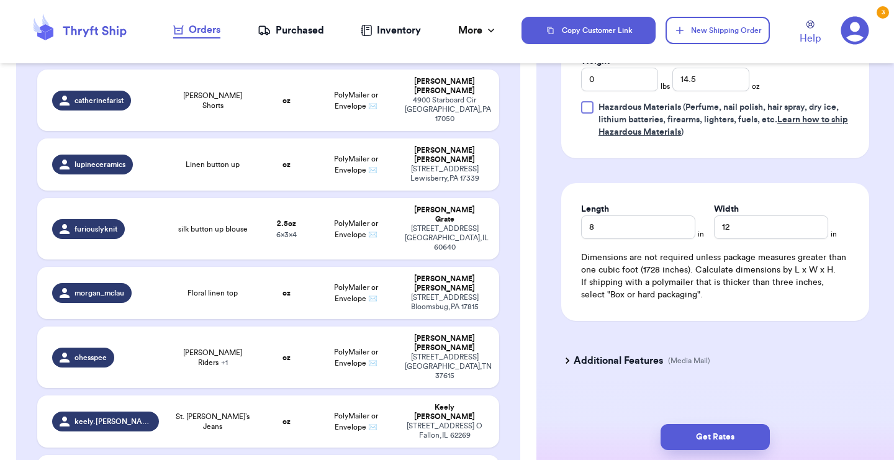
scroll to position [1229, 0]
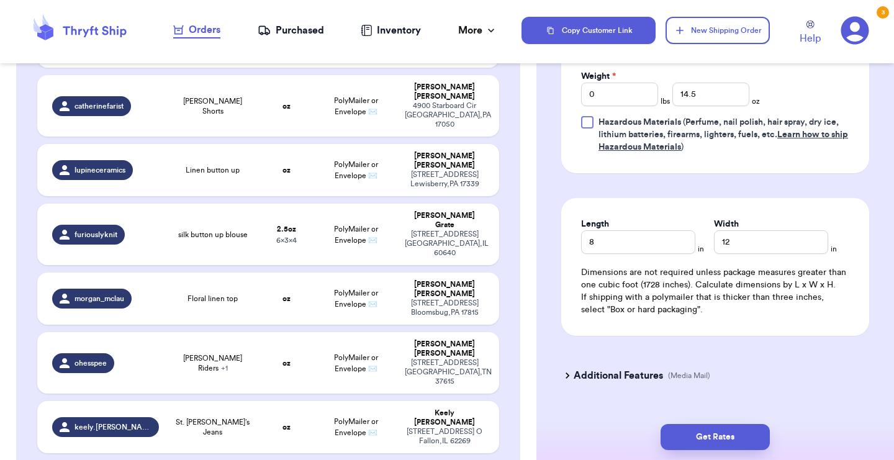
type input "vintage light wash wrangler jeans 30""
click at [623, 99] on input "0" at bounding box center [619, 95] width 77 height 24
type input "01"
type input "10"
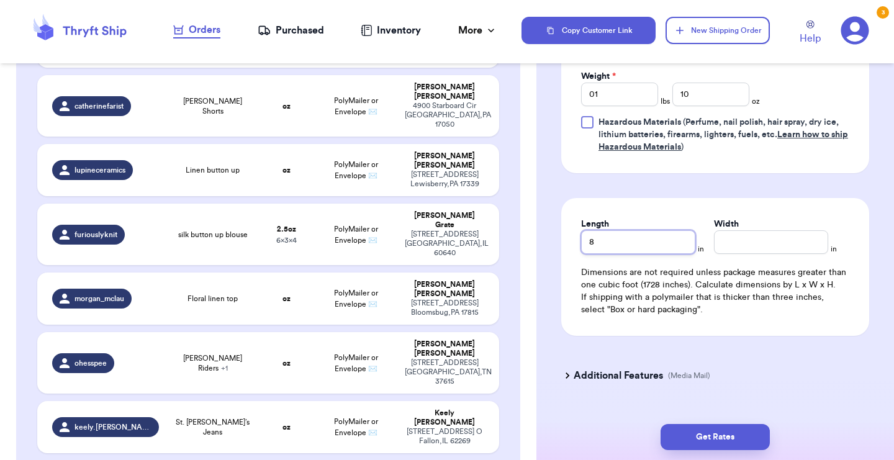
type input "8"
type input "10"
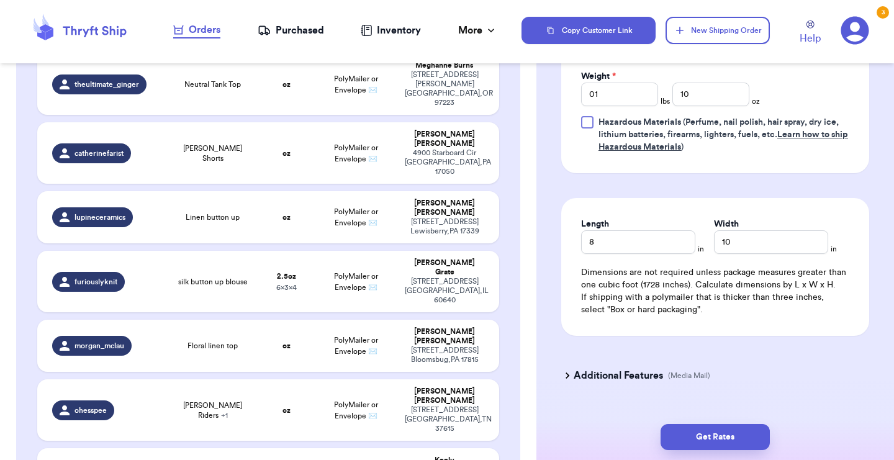
scroll to position [1165, 0]
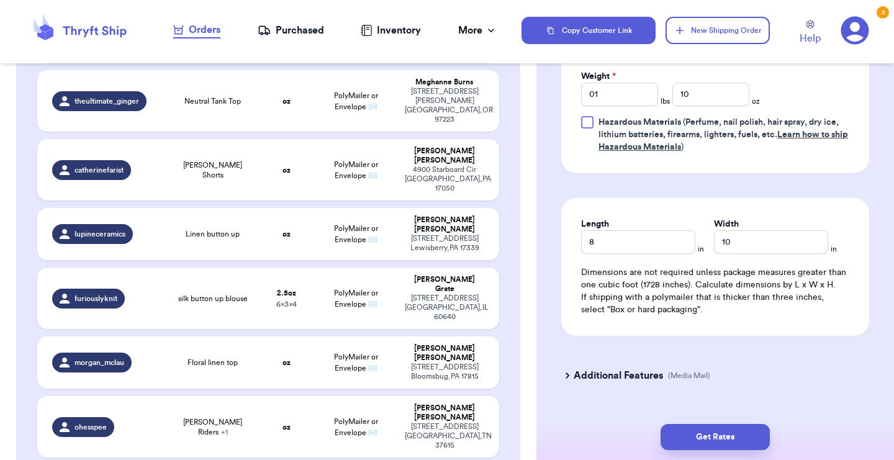
type input "St. [PERSON_NAME]’s Jeans"
type input "0"
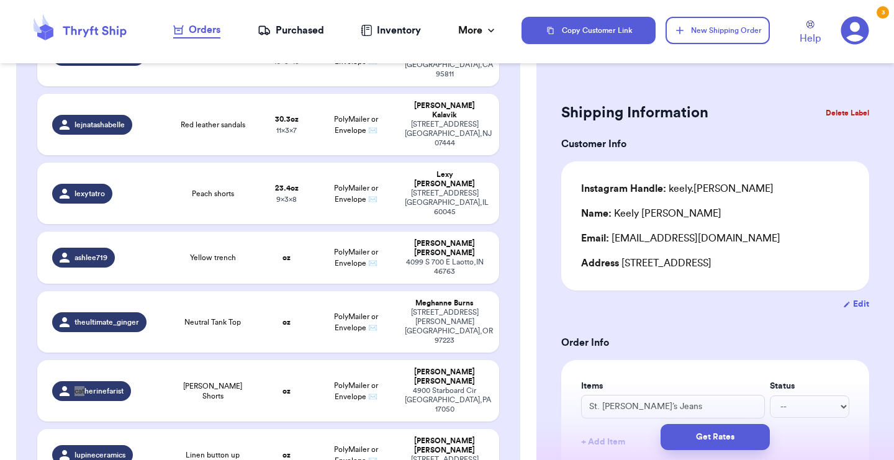
scroll to position [0, 0]
click at [400, 360] on td "Catherine Farist 4900 Starboard Cir Hampden Township , PA 17050" at bounding box center [448, 390] width 102 height 61
type input "[PERSON_NAME] Shorts"
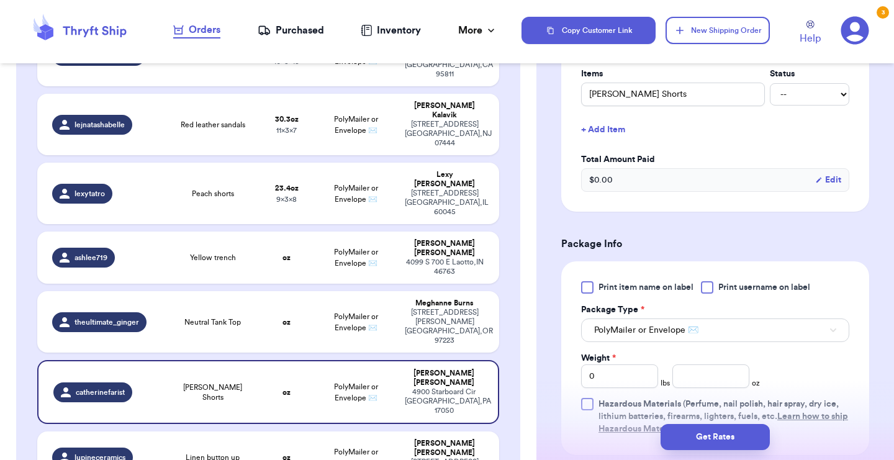
scroll to position [331, 0]
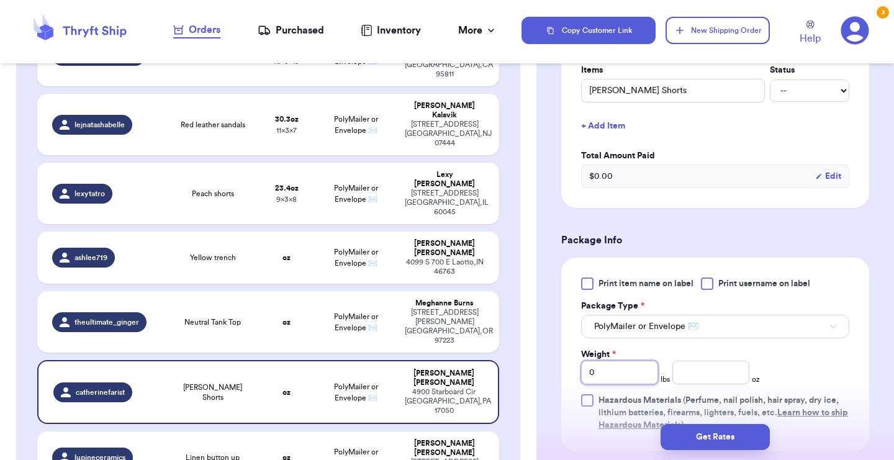
click at [607, 372] on input "0" at bounding box center [619, 373] width 77 height 24
type input "01"
type input "1"
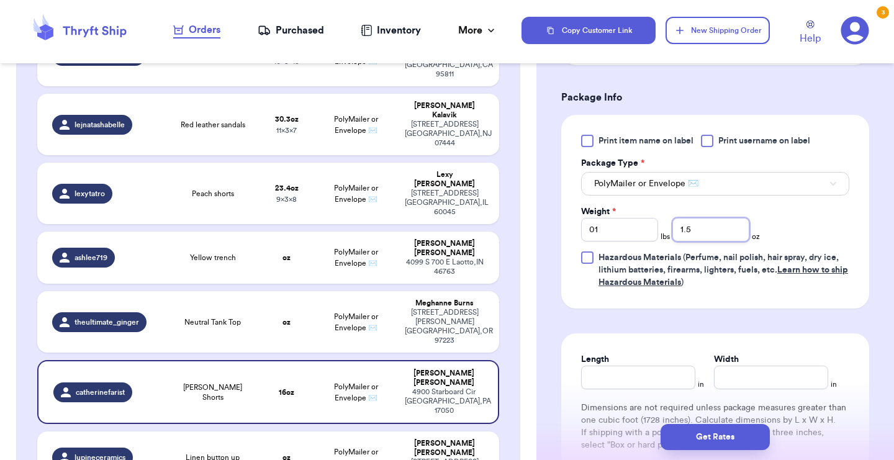
scroll to position [475, 0]
type input "1.5"
click at [592, 384] on input "Length" at bounding box center [638, 376] width 114 height 24
type input "8"
type input "10"
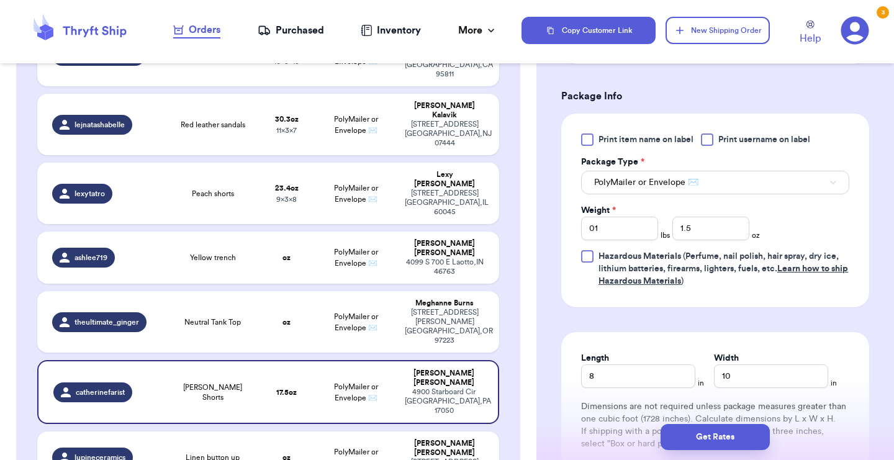
click at [522, 353] on div "Customer Link New Order Incomplete 30 Get Rates for All ( 17 ) Get Rates for Al…" at bounding box center [268, 319] width 536 height 2379
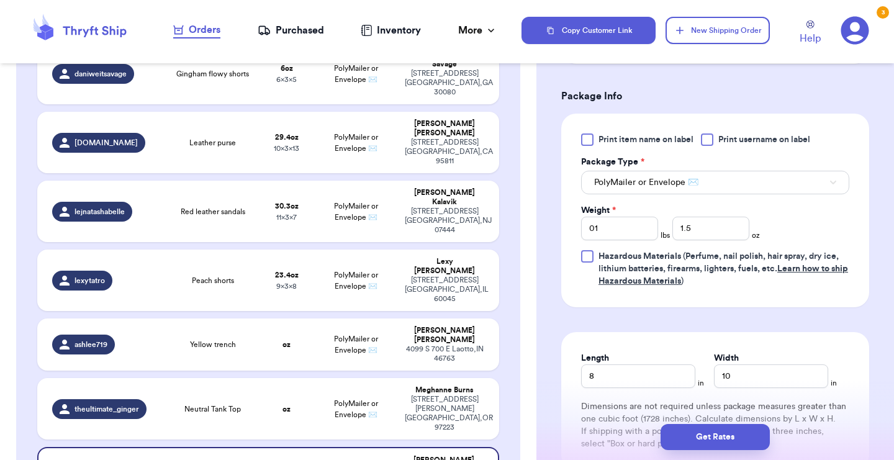
scroll to position [0, 0]
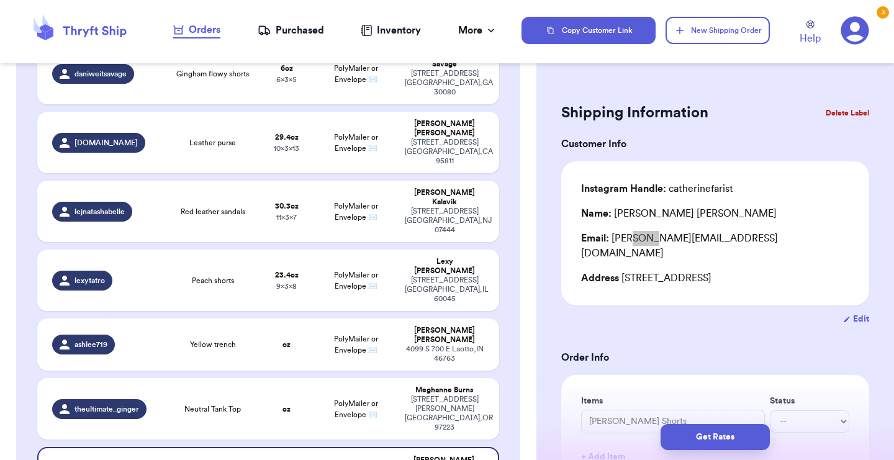
type input "silk button up blouse"
type input "0"
type input "2.5"
type input "4"
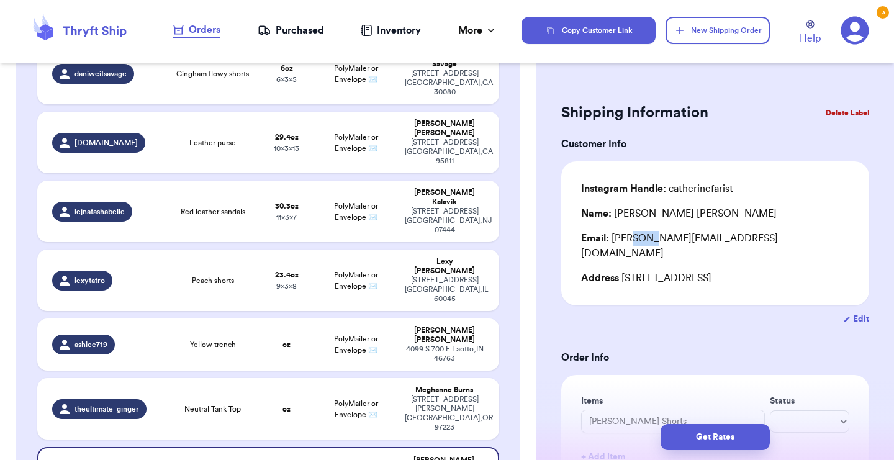
type input "6"
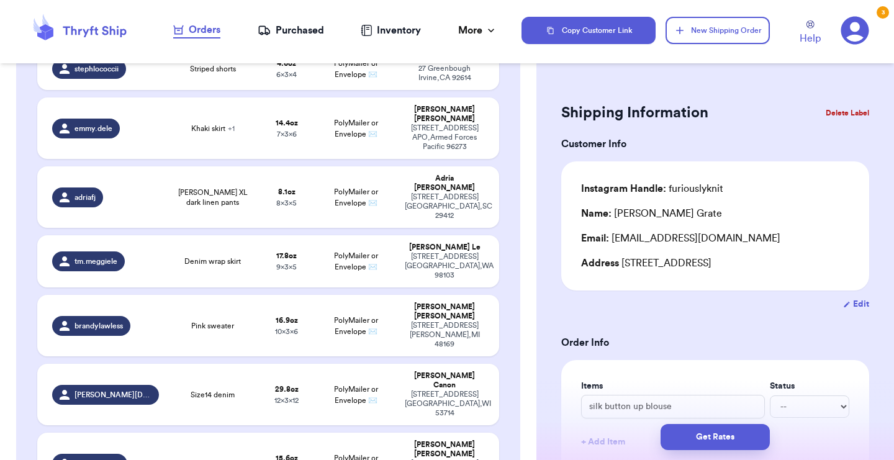
scroll to position [856, 0]
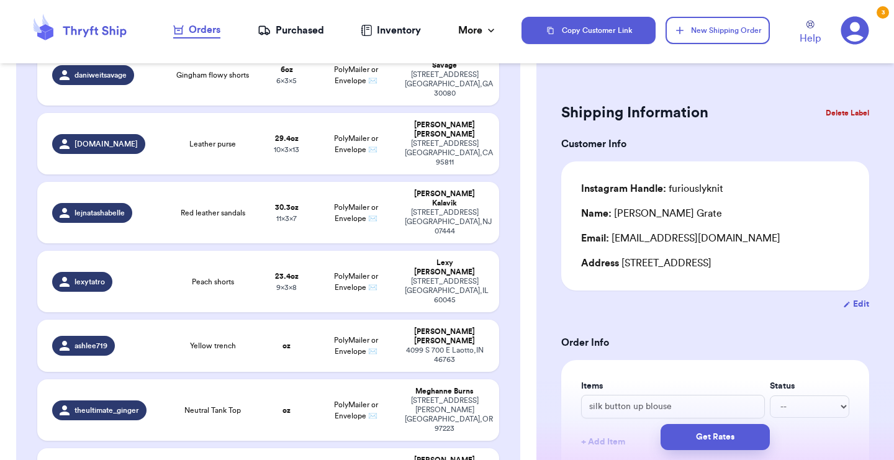
type input "Linen button up"
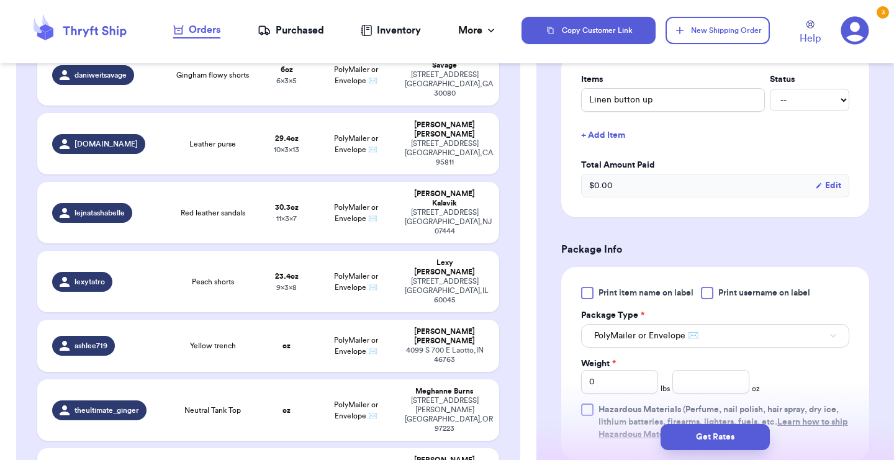
scroll to position [330, 0]
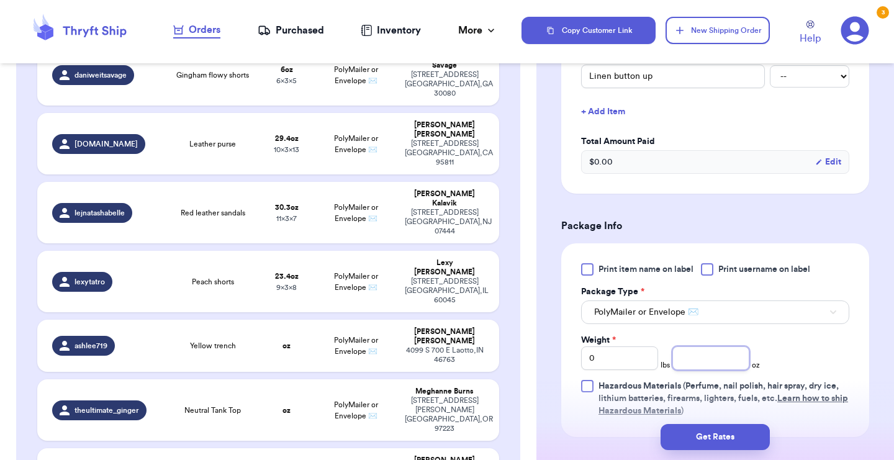
click at [696, 349] on input "number" at bounding box center [710, 358] width 77 height 24
type input "8"
type input "8.3"
click at [612, 417] on div "Get Rates" at bounding box center [715, 437] width 358 height 46
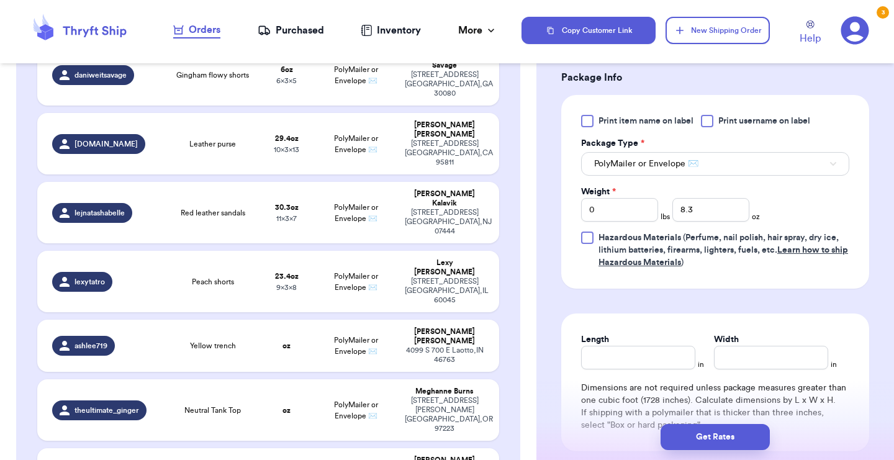
scroll to position [480, 0]
click at [635, 354] on input "Length" at bounding box center [638, 357] width 114 height 24
type input "8"
click at [507, 351] on div "Incomplete 30 Get Rates for All ( 18 ) Get Rates for All ( 18 ) Date Created Da…" at bounding box center [268, 317] width 504 height 2196
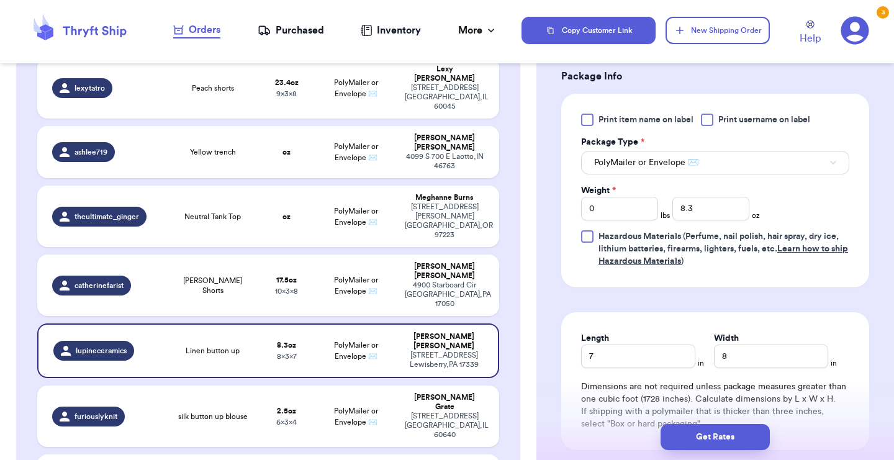
scroll to position [1051, 0]
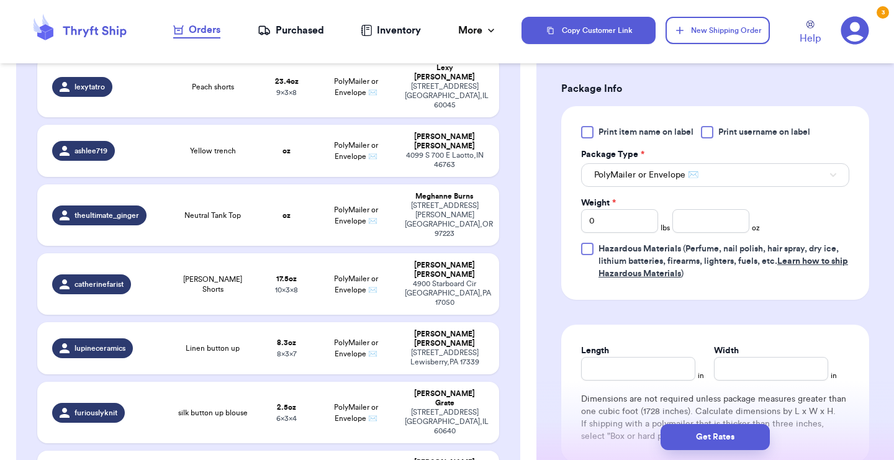
scroll to position [511, 0]
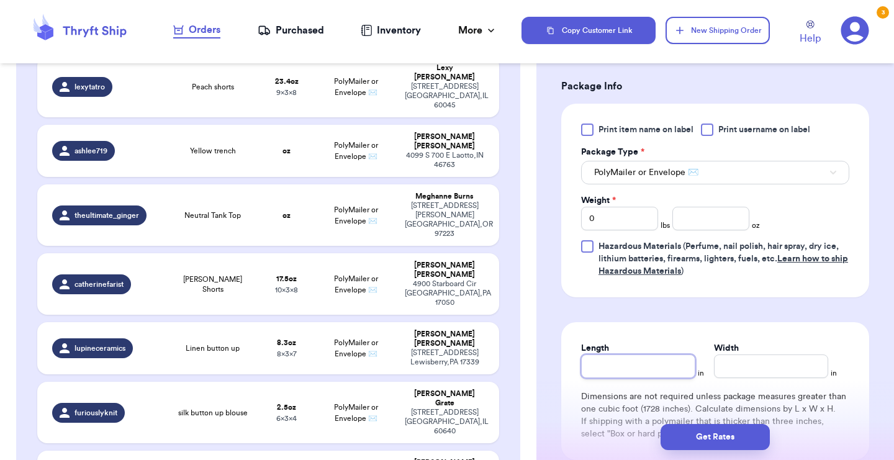
click at [618, 369] on input "Length" at bounding box center [638, 366] width 114 height 24
click at [719, 374] on input "7" at bounding box center [771, 366] width 114 height 24
click at [718, 371] on input "7" at bounding box center [771, 366] width 114 height 24
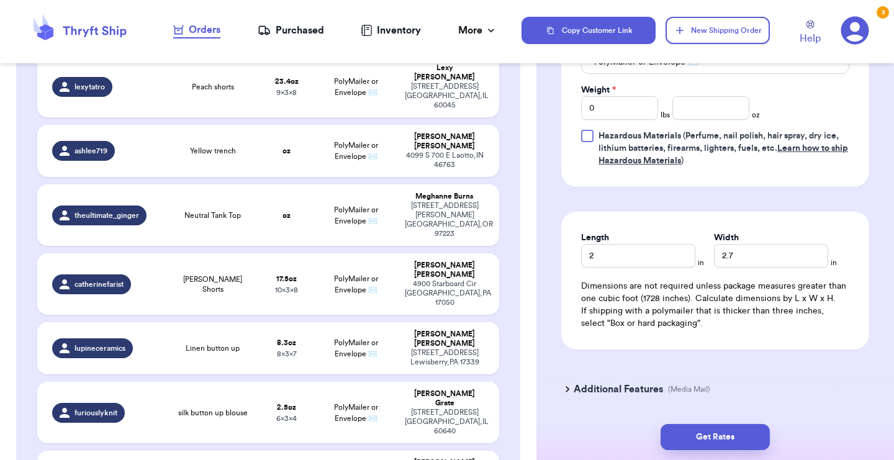
scroll to position [604, 0]
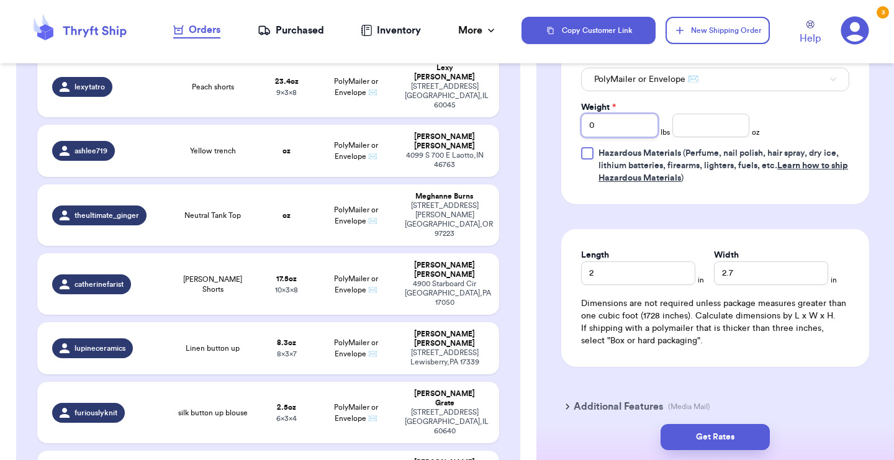
click at [632, 134] on input "0" at bounding box center [619, 126] width 77 height 24
click at [687, 132] on input "number" at bounding box center [710, 126] width 77 height 24
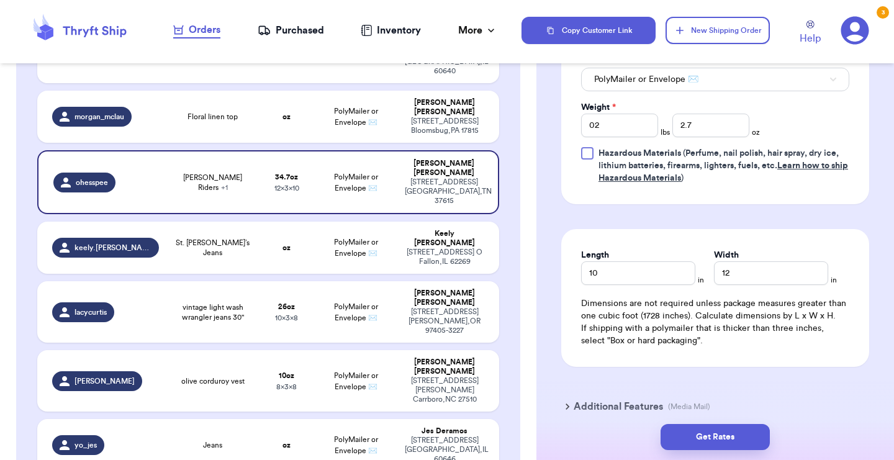
scroll to position [1416, 0]
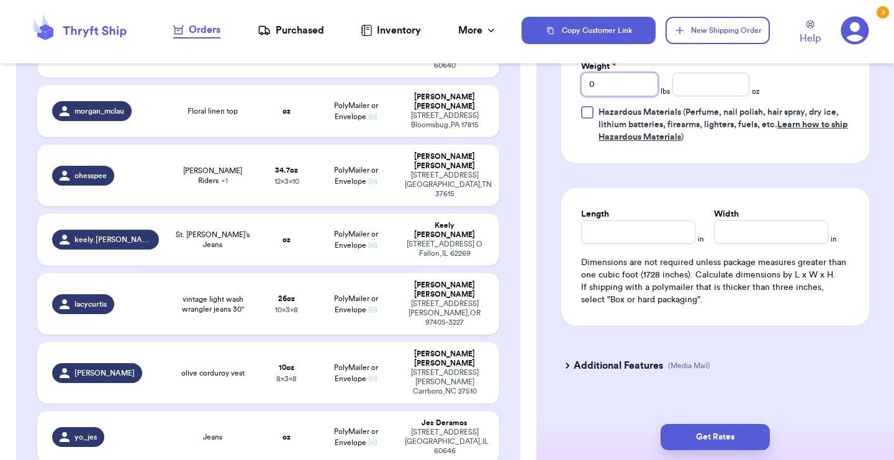
click at [620, 96] on input "0" at bounding box center [619, 85] width 77 height 24
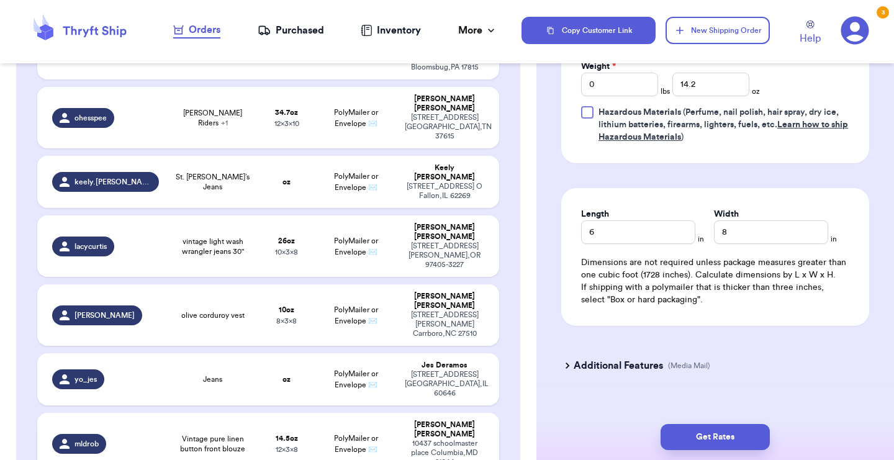
scroll to position [1467, 0]
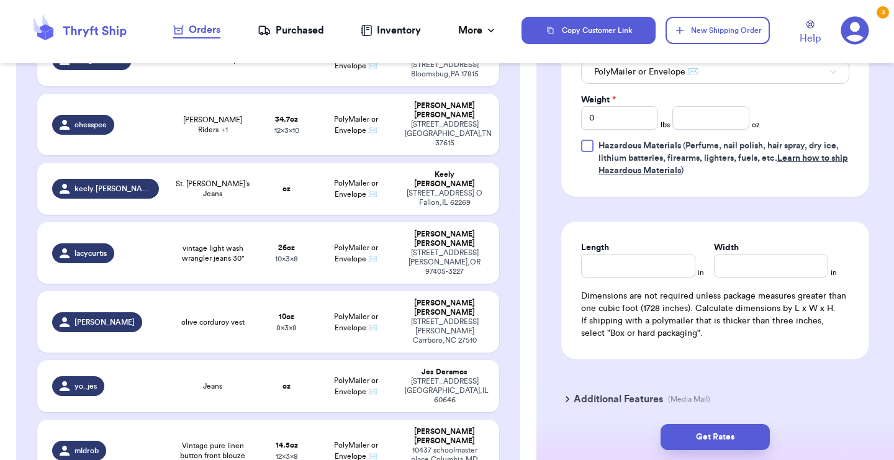
scroll to position [573, 0]
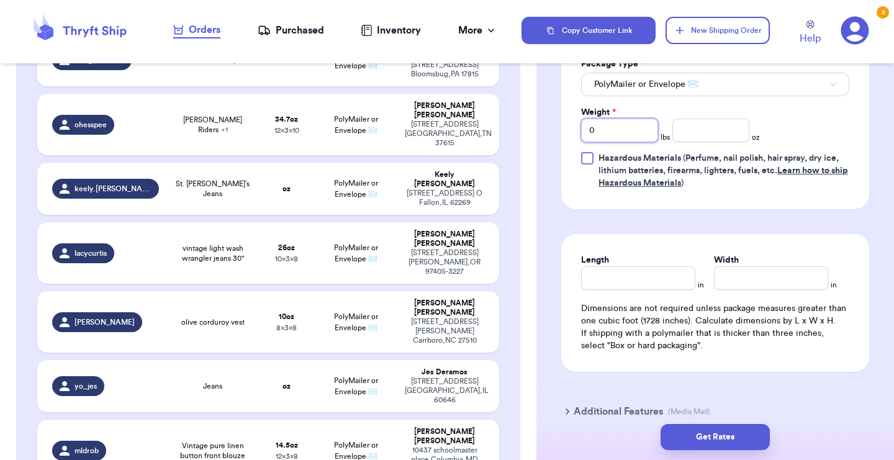
click at [623, 130] on input "0" at bounding box center [619, 131] width 77 height 24
click at [716, 136] on input "number" at bounding box center [710, 131] width 77 height 24
click at [619, 282] on input "Length" at bounding box center [638, 278] width 114 height 24
click at [767, 288] on input "Width *" at bounding box center [771, 278] width 114 height 24
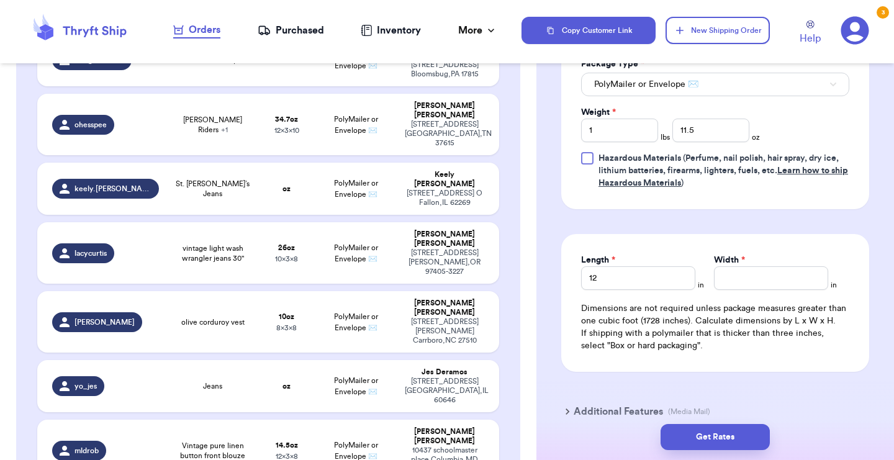
click at [618, 297] on div "Length * 12 in Width * in Dimensions are not required unless package measures g…" at bounding box center [715, 303] width 308 height 138
click at [623, 288] on input "12" at bounding box center [638, 278] width 114 height 24
click at [746, 277] on input "Width *" at bounding box center [771, 278] width 114 height 24
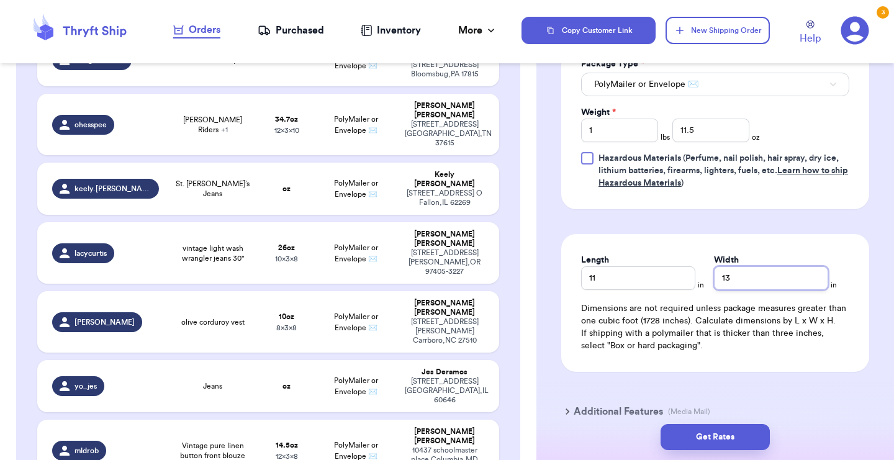
click at [746, 282] on input "13" at bounding box center [771, 278] width 114 height 24
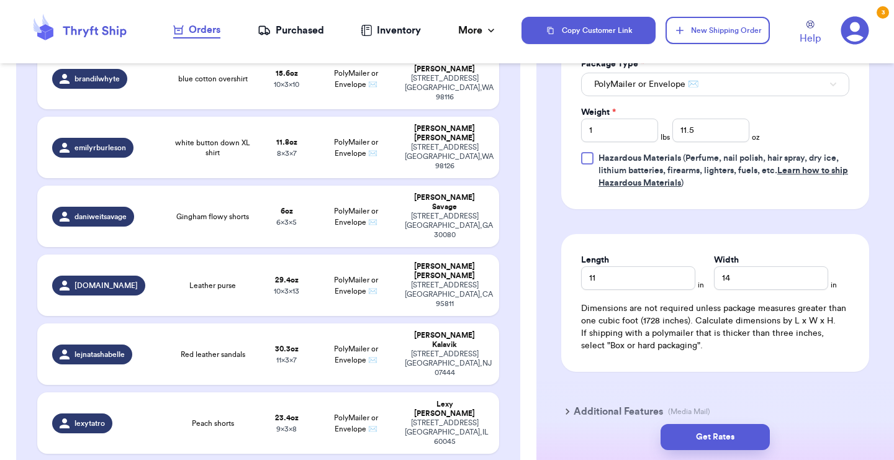
scroll to position [706, 0]
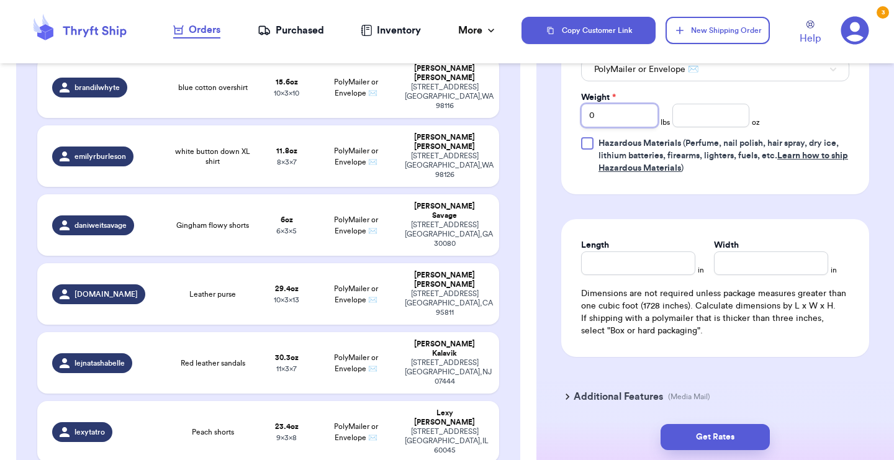
click at [620, 125] on input "0" at bounding box center [619, 116] width 77 height 24
click at [714, 125] on input "number" at bounding box center [710, 116] width 77 height 24
click at [736, 268] on input "Width *" at bounding box center [771, 263] width 114 height 24
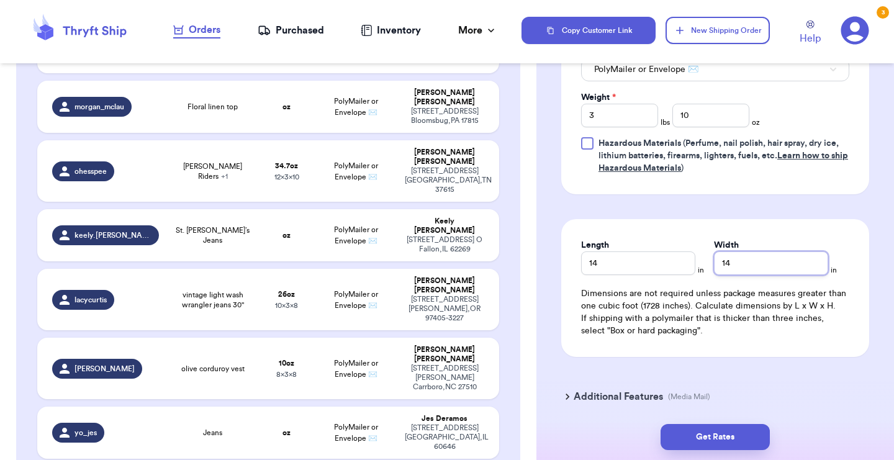
scroll to position [1423, 0]
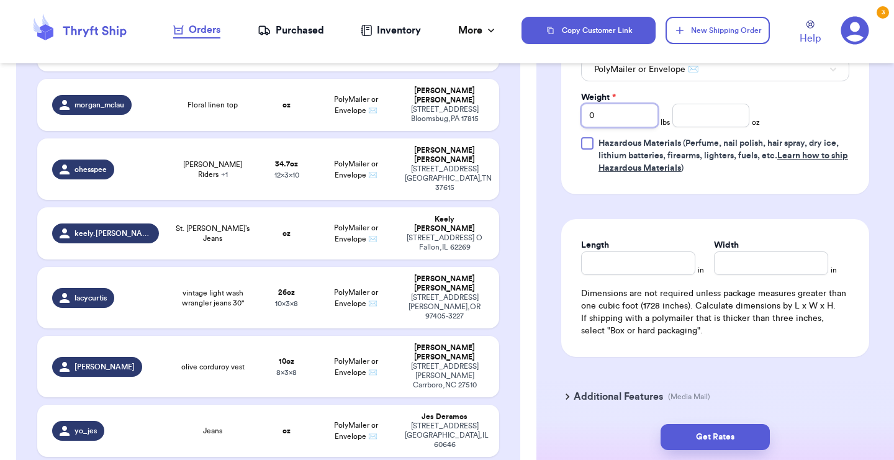
click at [620, 125] on input "0" at bounding box center [619, 116] width 77 height 24
click at [631, 271] on input "Length" at bounding box center [638, 263] width 114 height 24
click at [768, 274] on input "Width *" at bounding box center [771, 263] width 114 height 24
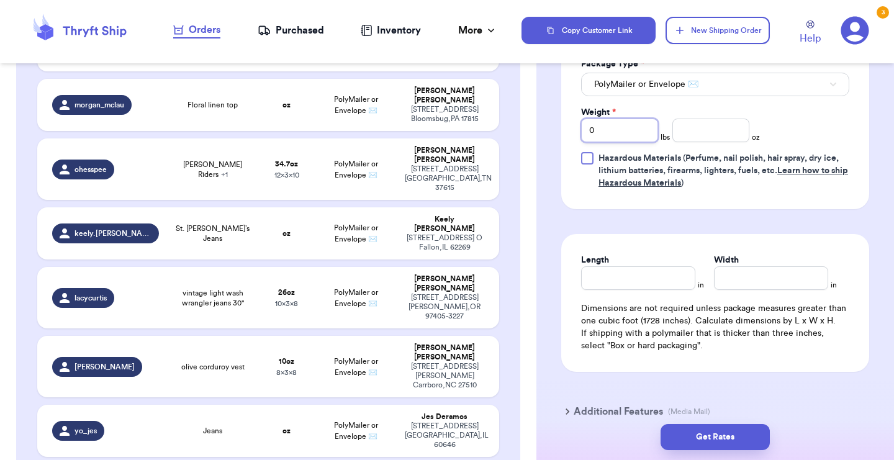
click at [649, 123] on input "0" at bounding box center [619, 131] width 77 height 24
click at [710, 124] on input "number" at bounding box center [710, 131] width 77 height 24
click at [639, 268] on input "Length" at bounding box center [638, 278] width 114 height 24
click at [742, 271] on input "Width *" at bounding box center [771, 278] width 114 height 24
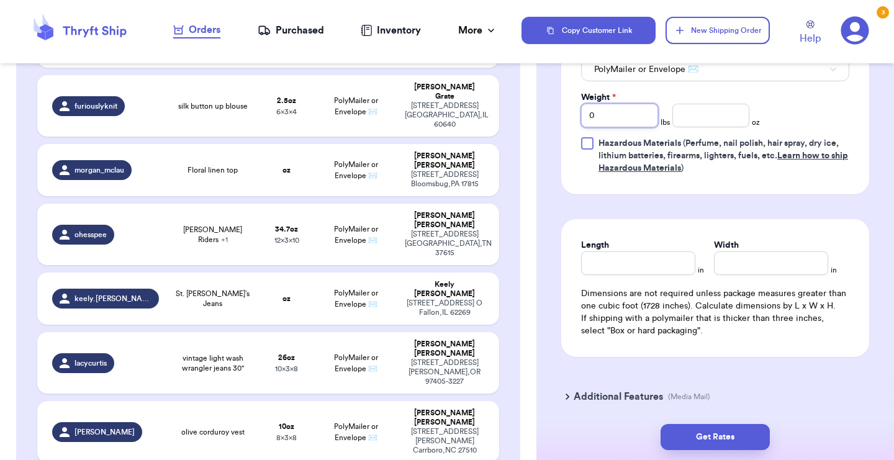
click at [639, 114] on input "0" at bounding box center [619, 116] width 77 height 24
click at [712, 123] on input "number" at bounding box center [710, 116] width 77 height 24
click at [795, 275] on input "Width *" at bounding box center [771, 263] width 114 height 24
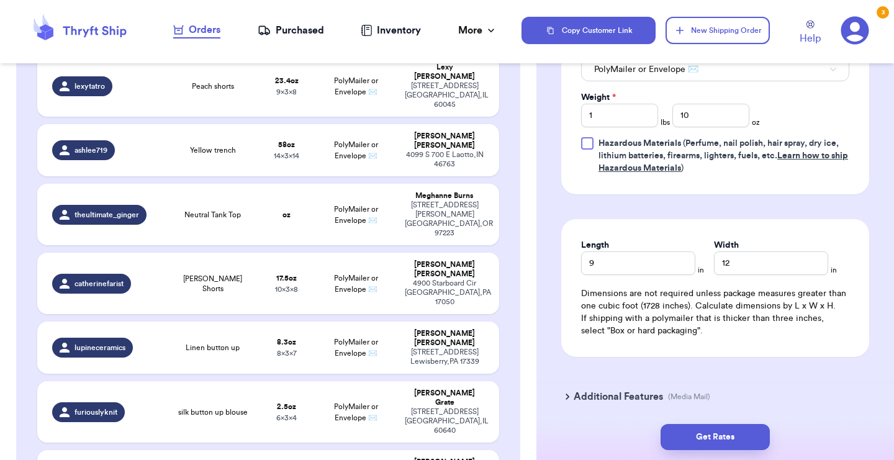
scroll to position [1046, 0]
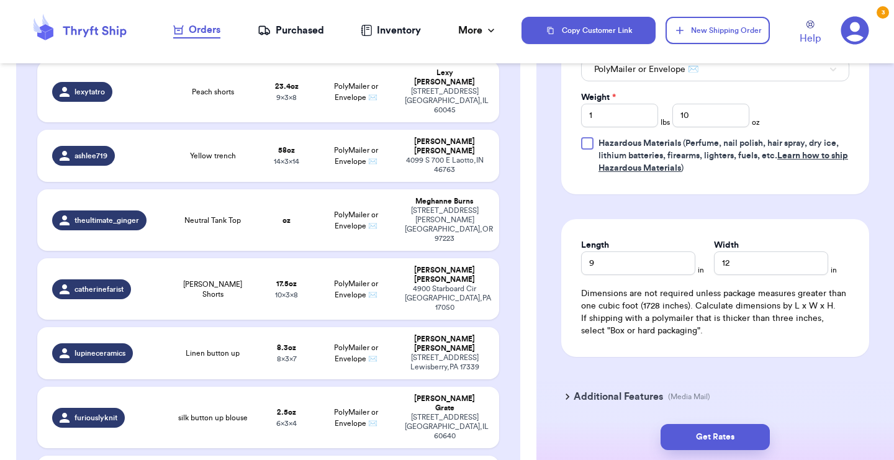
click at [625, 122] on input "0" at bounding box center [619, 116] width 77 height 24
click at [708, 120] on input "number" at bounding box center [710, 116] width 77 height 24
click at [629, 264] on input "Length" at bounding box center [638, 263] width 114 height 24
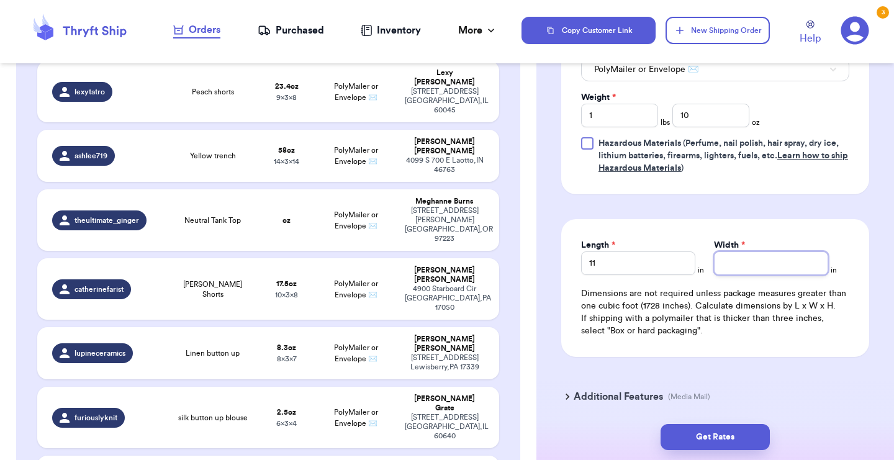
click at [731, 268] on input "Width *" at bounding box center [771, 263] width 114 height 24
click at [763, 229] on div "Length 11 in Width 14 in Dimensions are not required unless package measures gr…" at bounding box center [715, 288] width 308 height 138
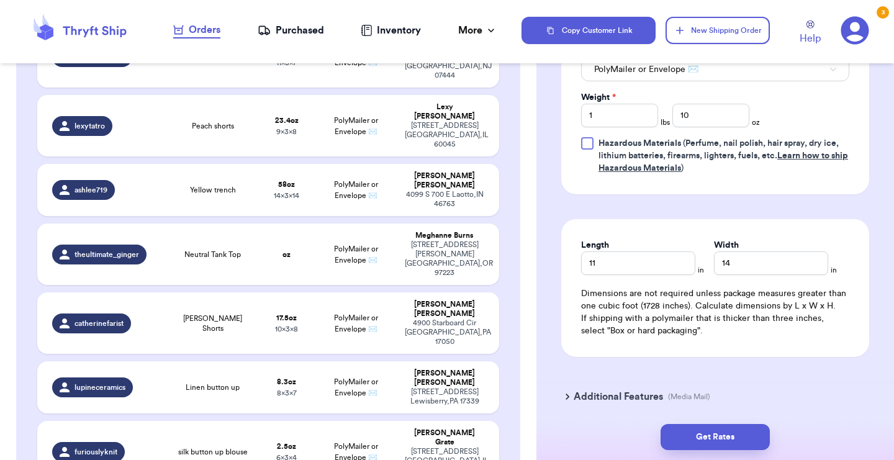
scroll to position [1009, 0]
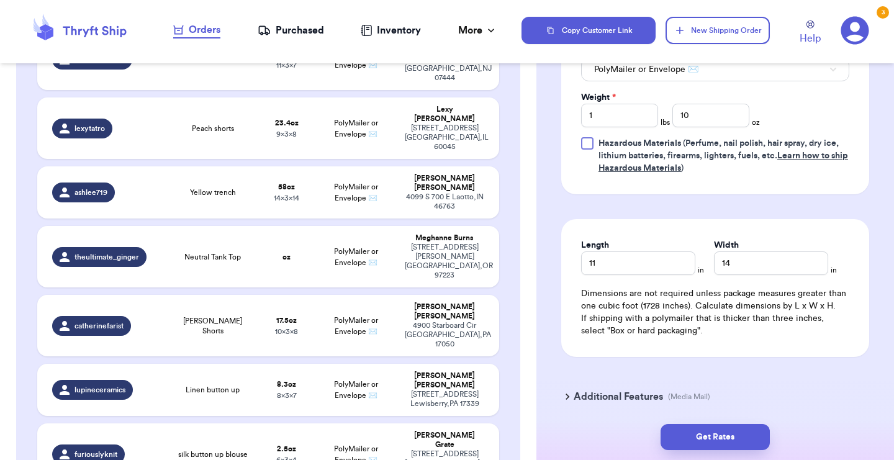
click at [633, 107] on input "0" at bounding box center [619, 116] width 77 height 24
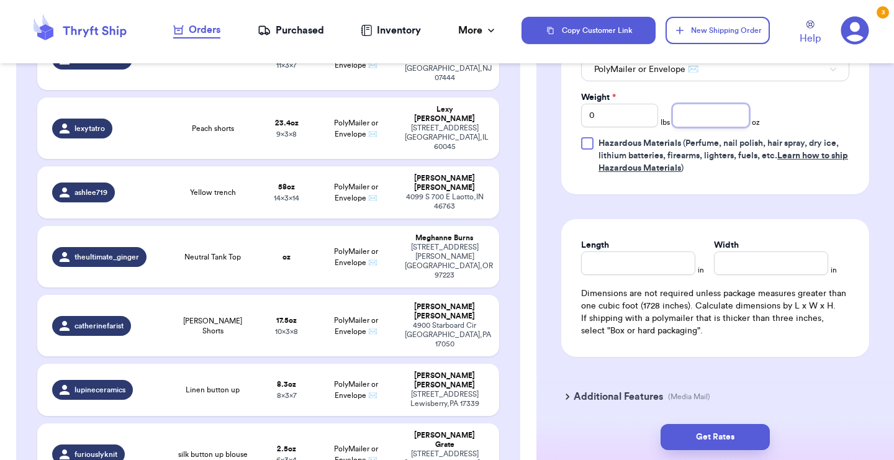
click at [684, 110] on input "number" at bounding box center [710, 116] width 77 height 24
click at [630, 268] on input "Length" at bounding box center [638, 263] width 114 height 24
